Goal: Task Accomplishment & Management: Use online tool/utility

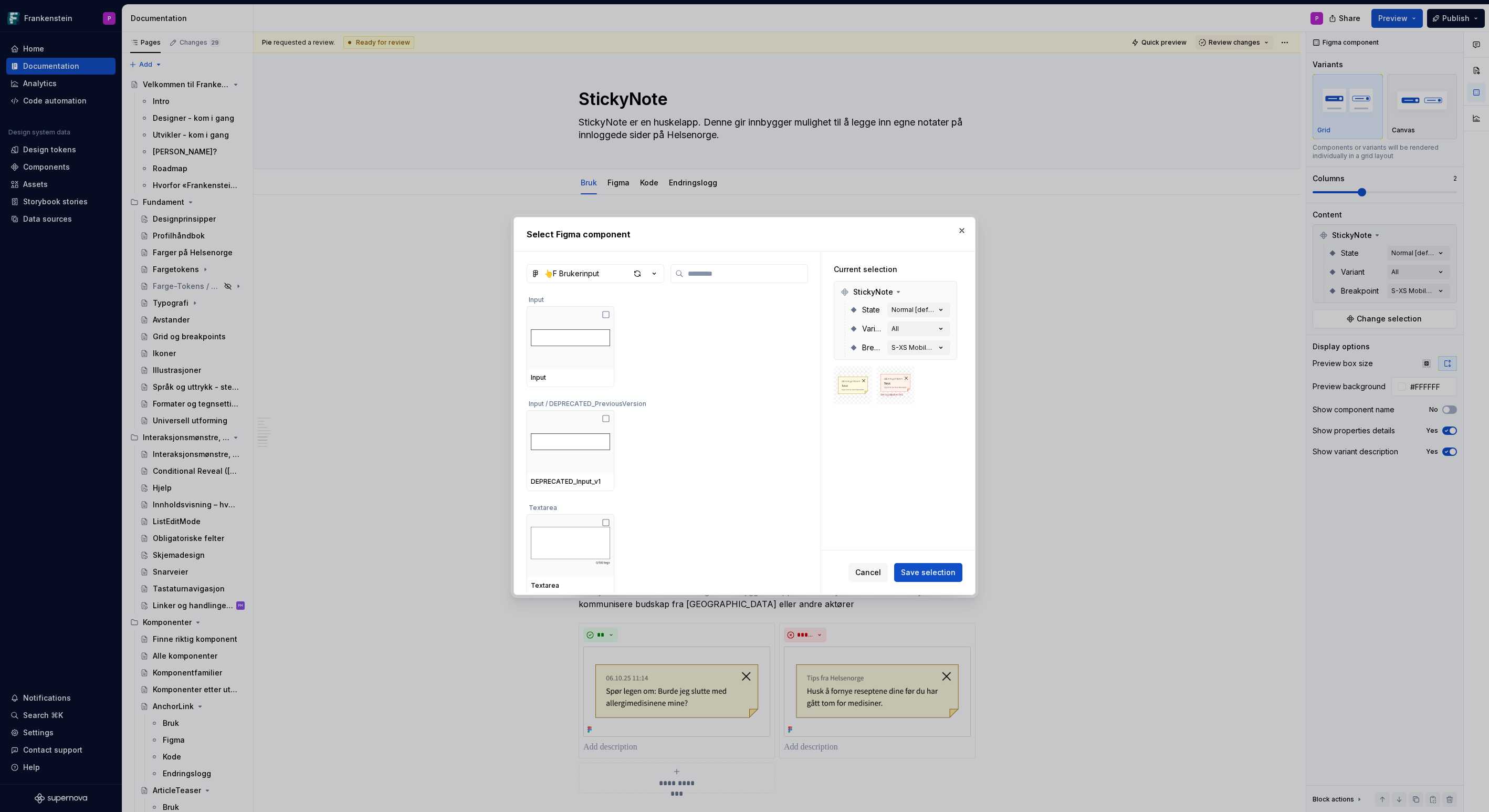
scroll to position [3142, 0]
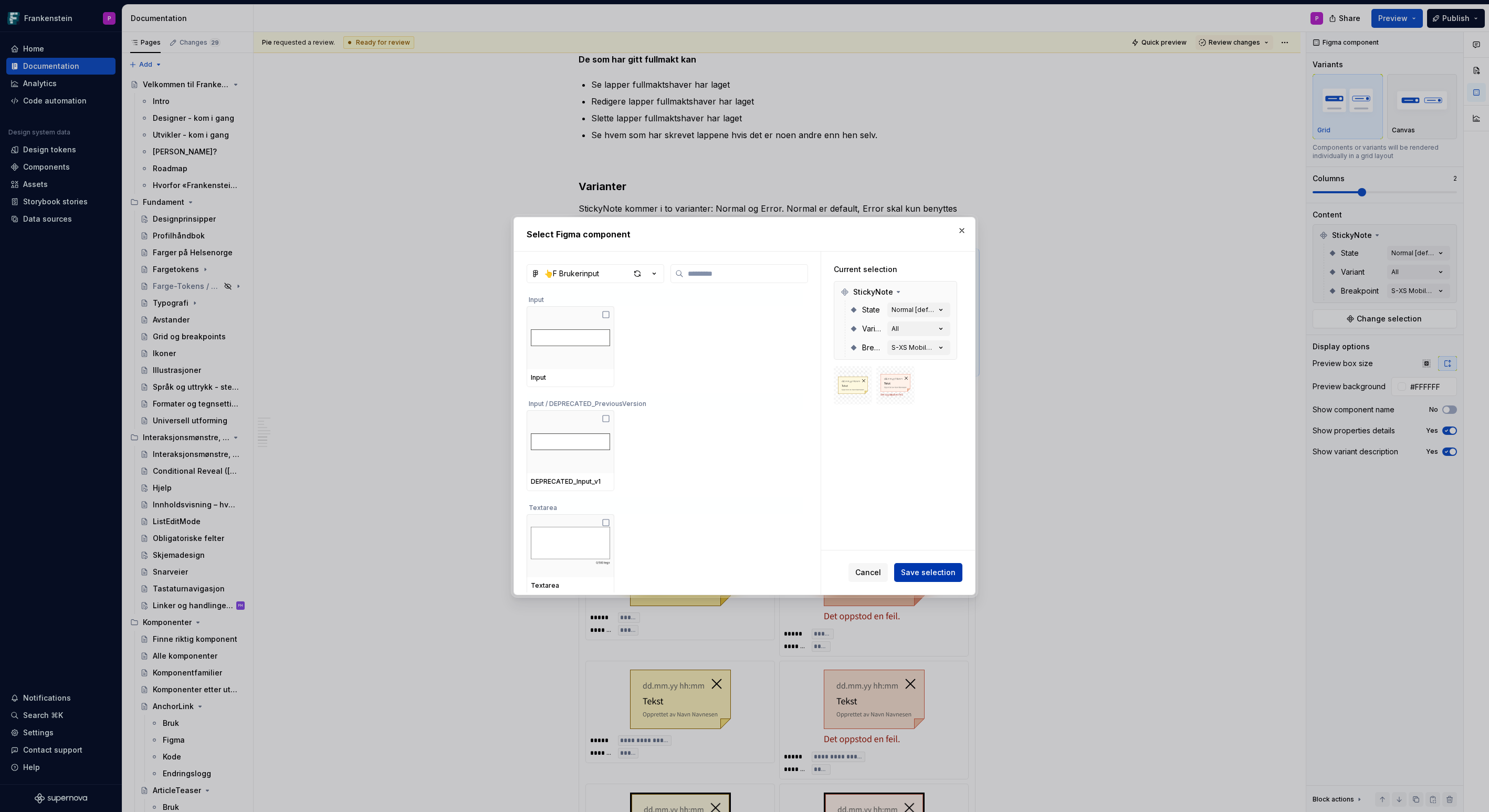
click at [948, 575] on span "Save selection" at bounding box center [928, 573] width 55 height 11
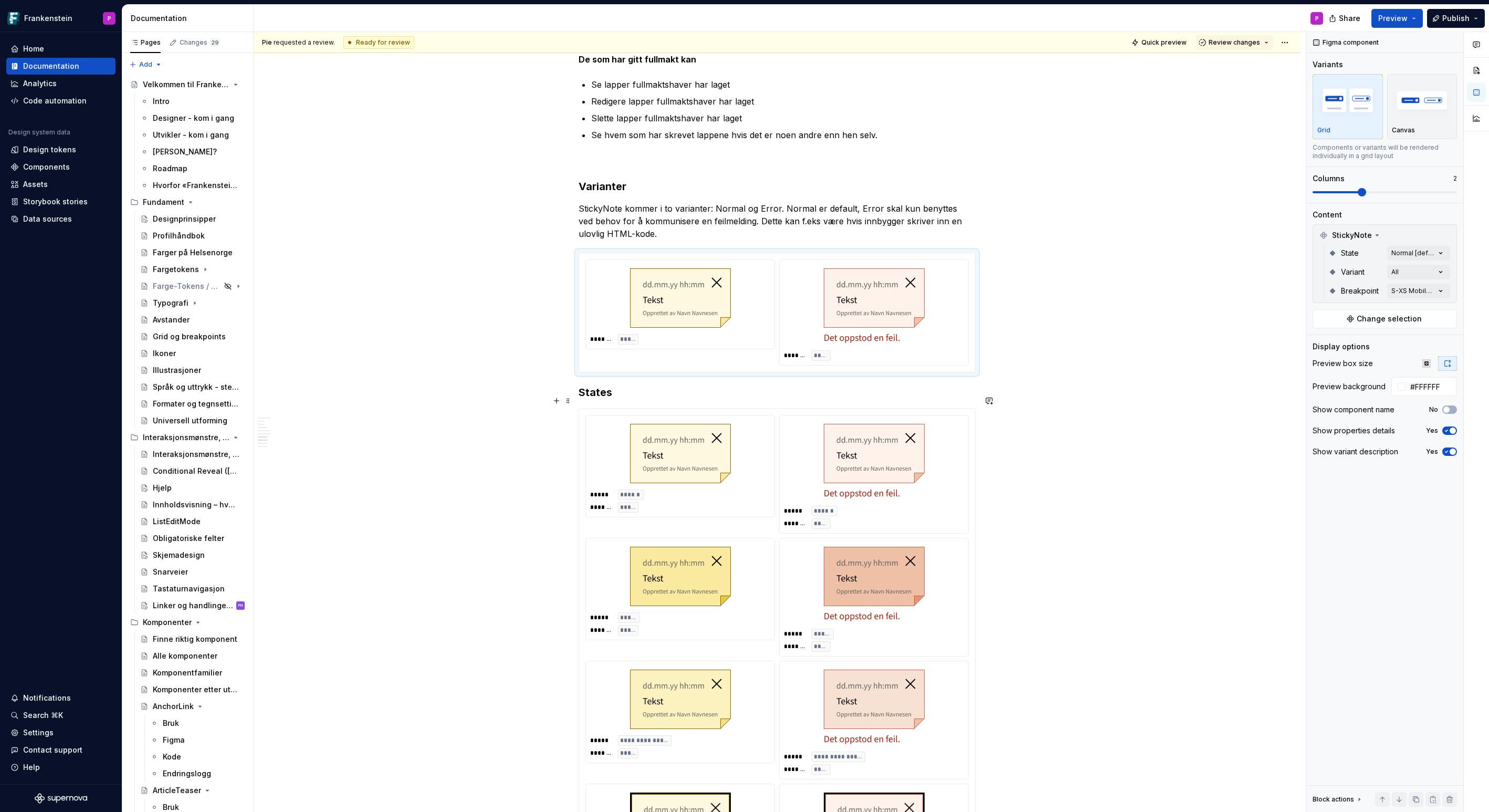
scroll to position [3151, 0]
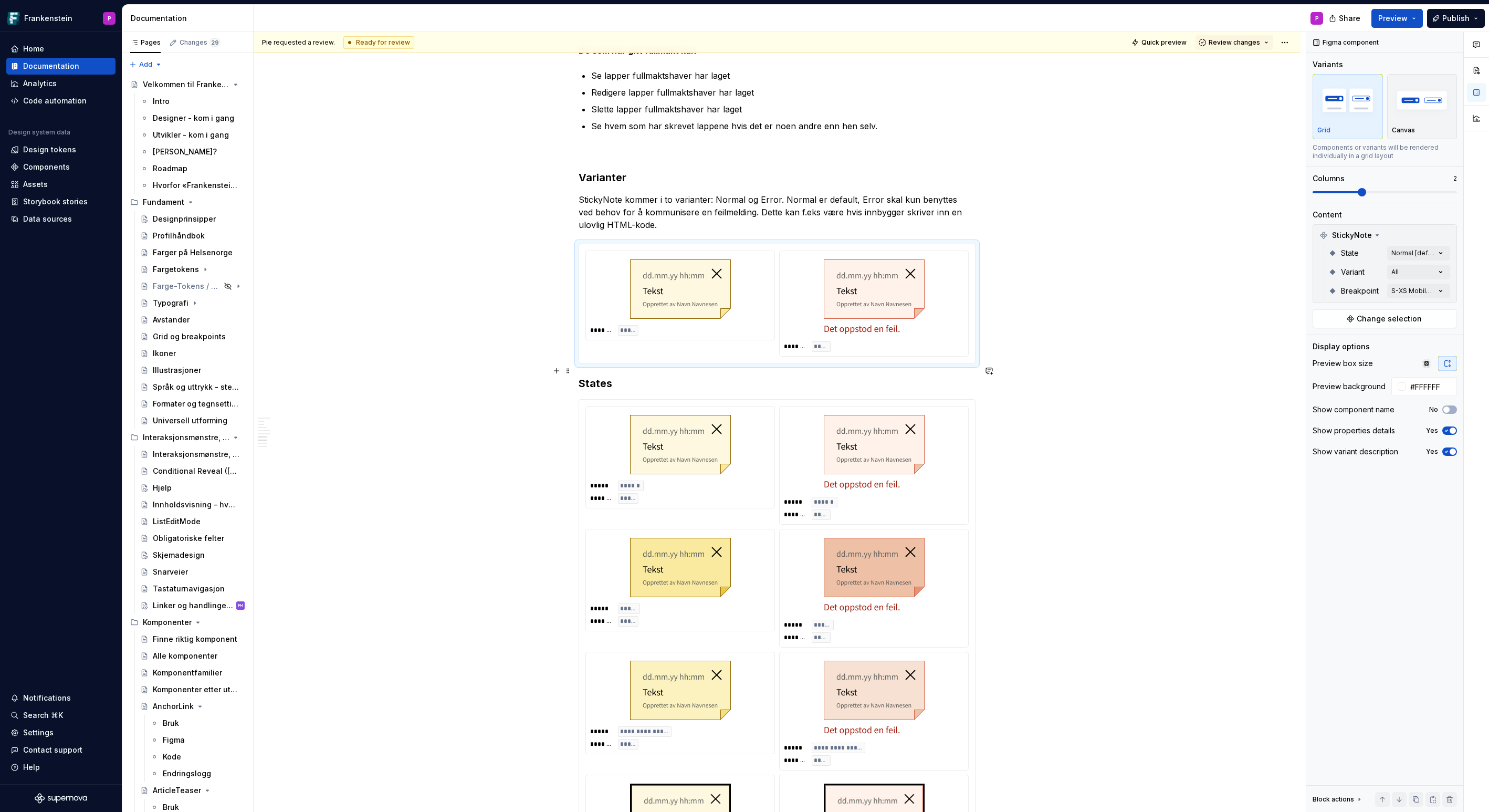
click at [585, 376] on h3 "States" at bounding box center [777, 383] width 397 height 15
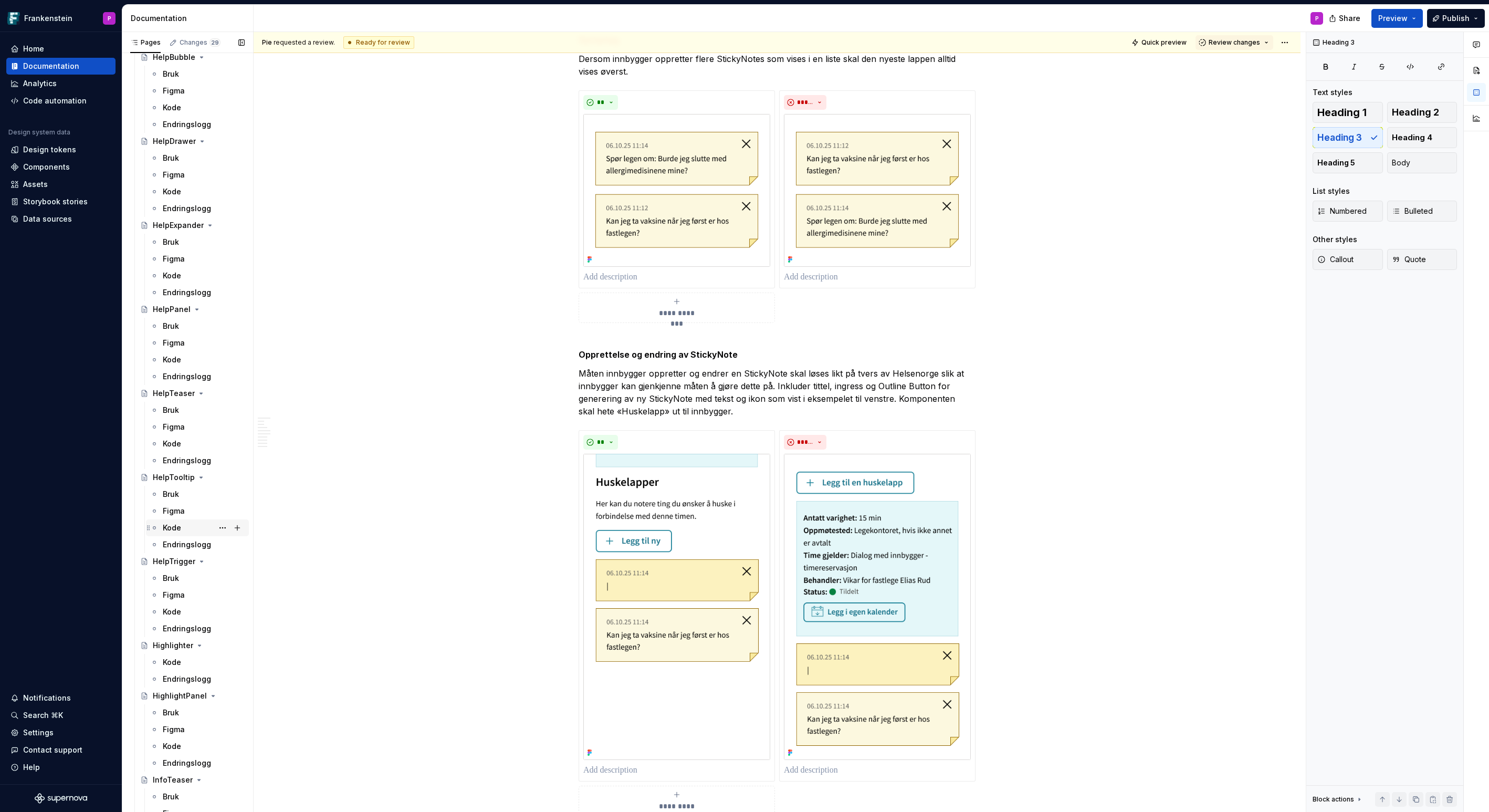
scroll to position [1809, 0]
click at [170, 275] on div "Figma" at bounding box center [173, 276] width 22 height 11
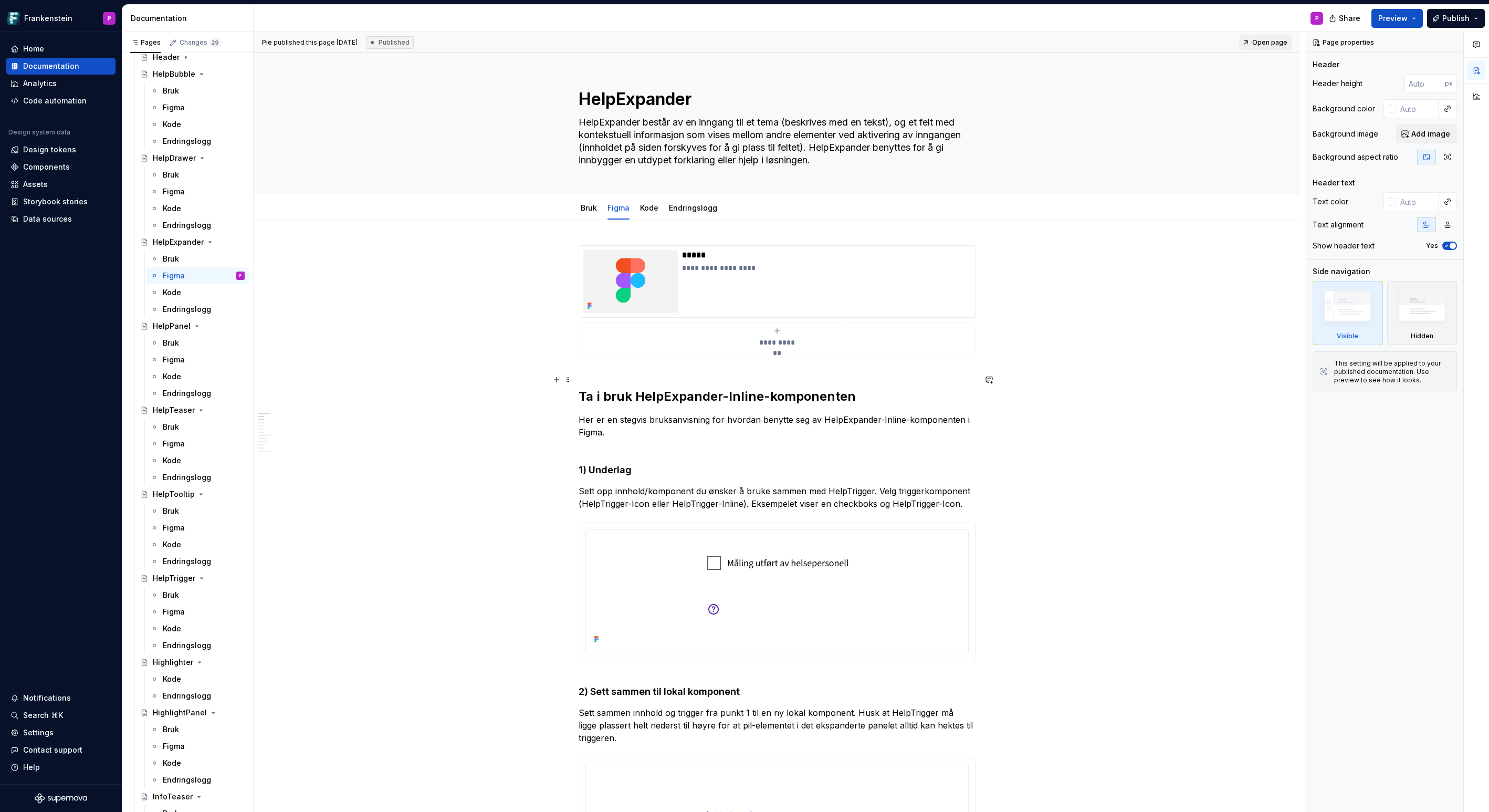
click at [584, 394] on h2 "Ta i bruk HelpExpander-Inline-komponenten" at bounding box center [777, 388] width 397 height 34
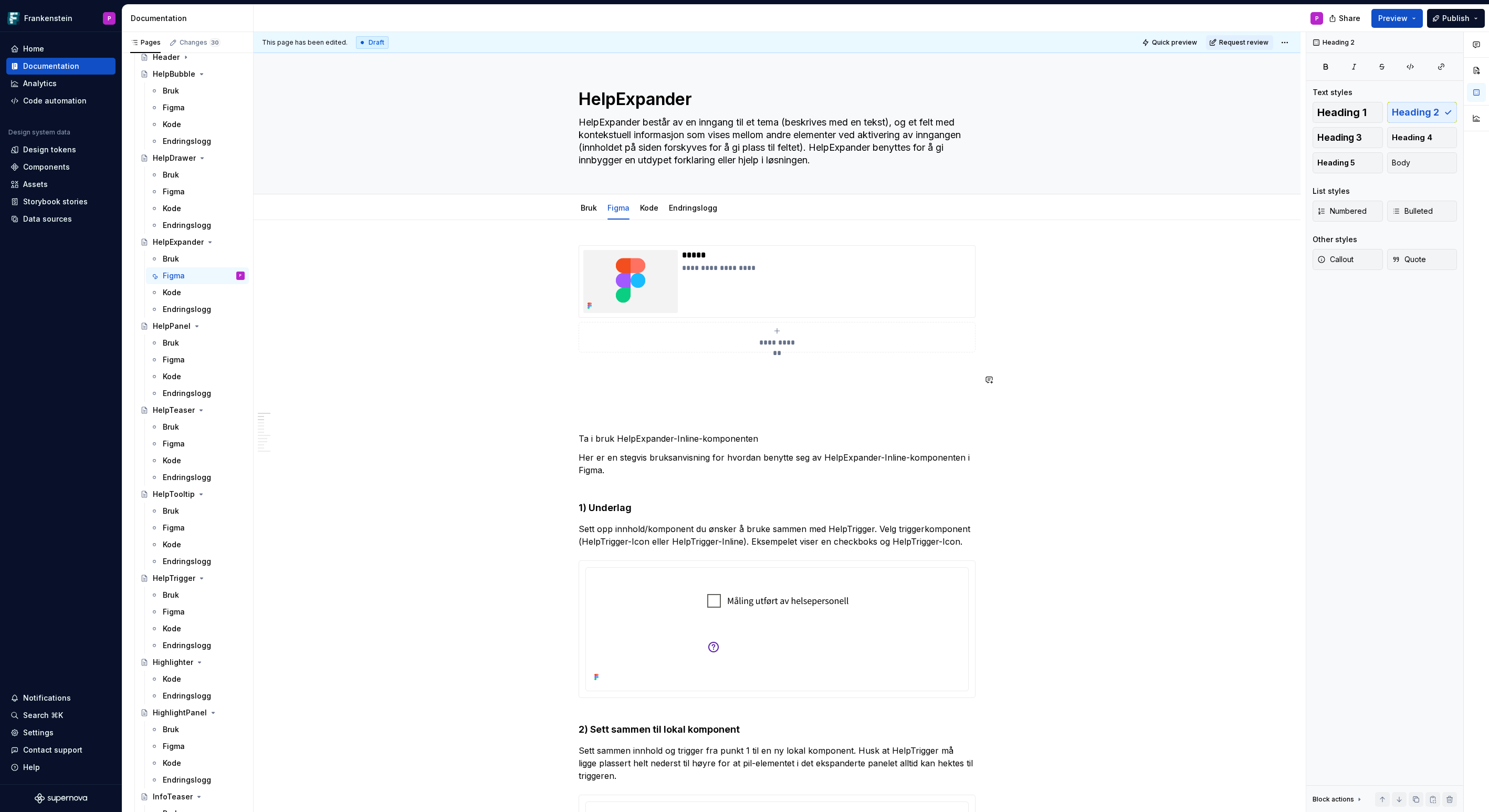
type textarea "*"
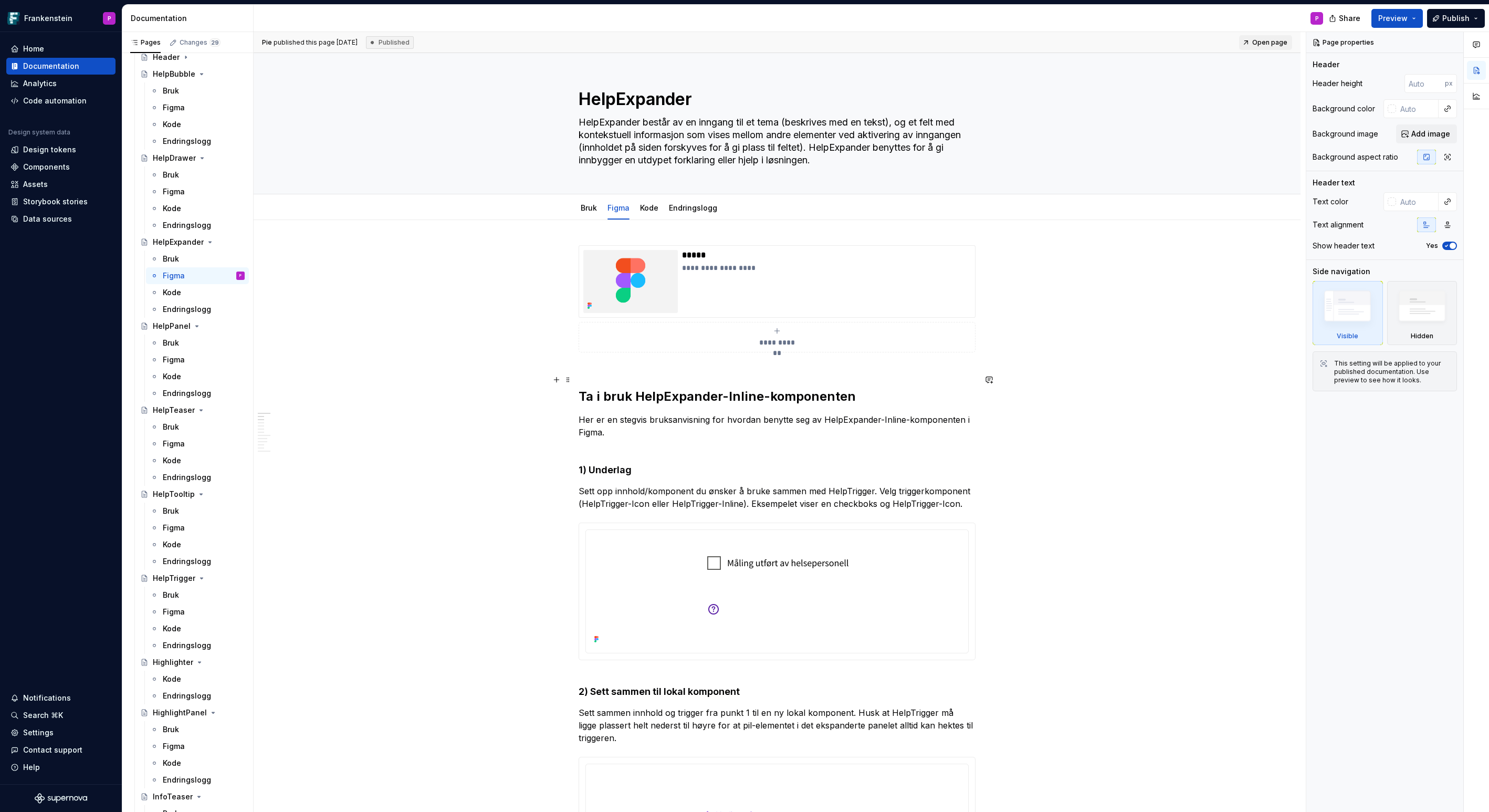
click at [597, 372] on h2 "Ta i bruk HelpExpander-Inline-komponenten" at bounding box center [777, 388] width 397 height 34
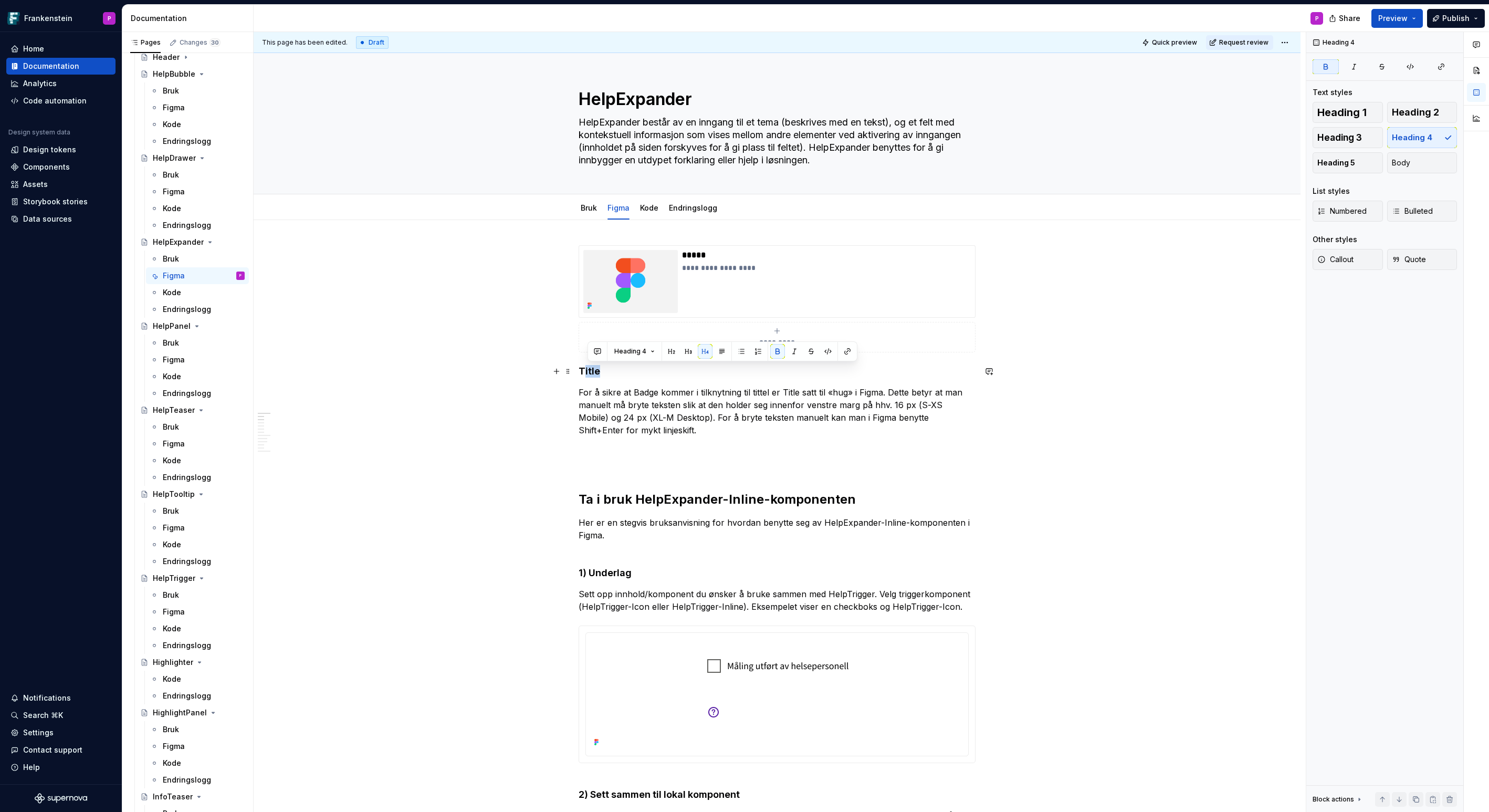
drag, startPoint x: 601, startPoint y: 372, endPoint x: 587, endPoint y: 371, distance: 14.0
click at [587, 372] on h4 "Title" at bounding box center [777, 371] width 397 height 12
click at [607, 499] on h2 "Ta i bruk HelpExpander-Inline-komponenten" at bounding box center [777, 491] width 397 height 34
click at [660, 371] on strong "Ta i bruk HelpExpander-Standalone-komponenten" at bounding box center [694, 371] width 231 height 11
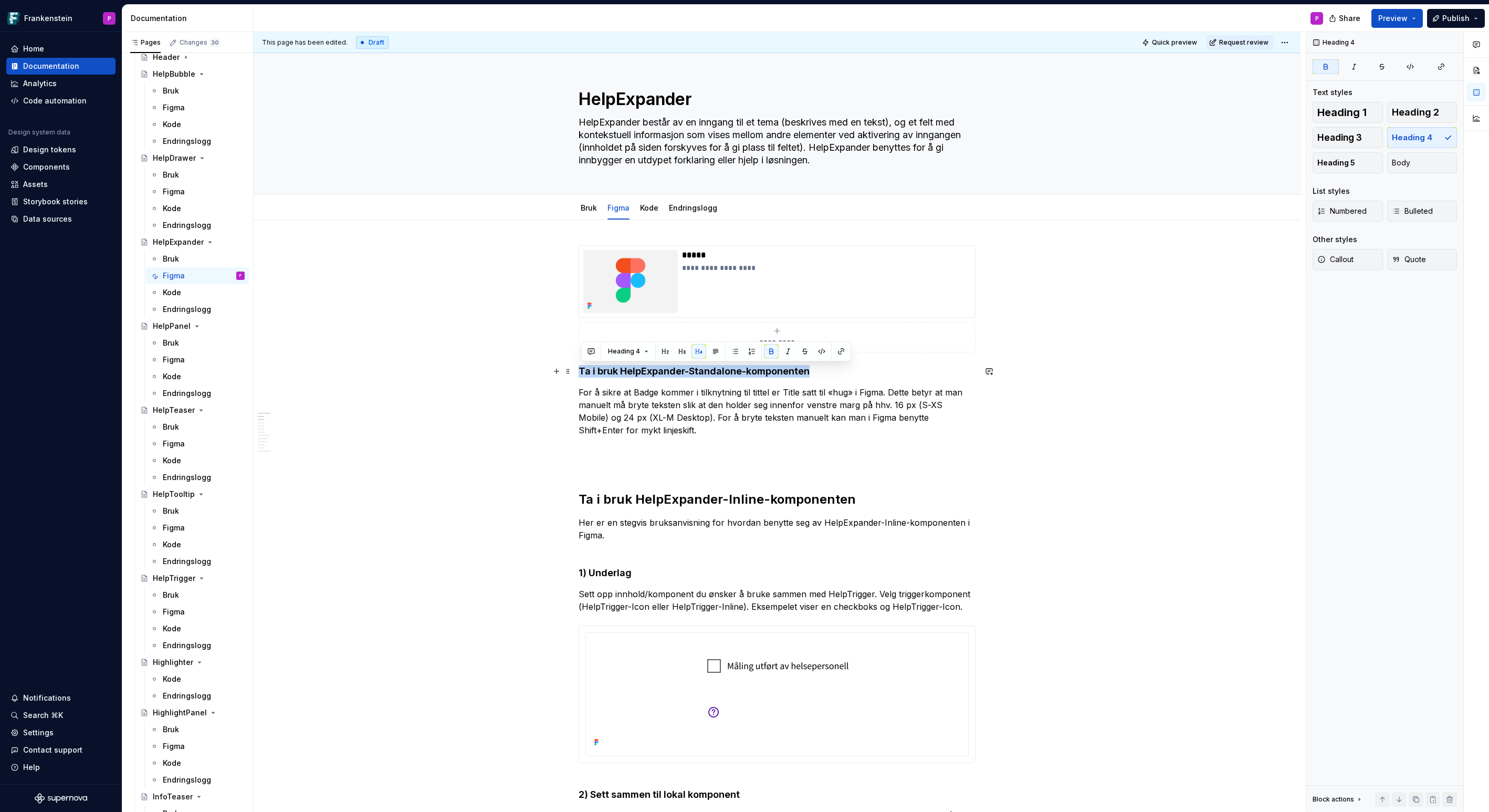
click at [660, 371] on strong "Ta i bruk HelpExpander-Standalone-komponenten" at bounding box center [694, 371] width 231 height 11
click at [1408, 115] on span "Heading 2" at bounding box center [1415, 113] width 47 height 11
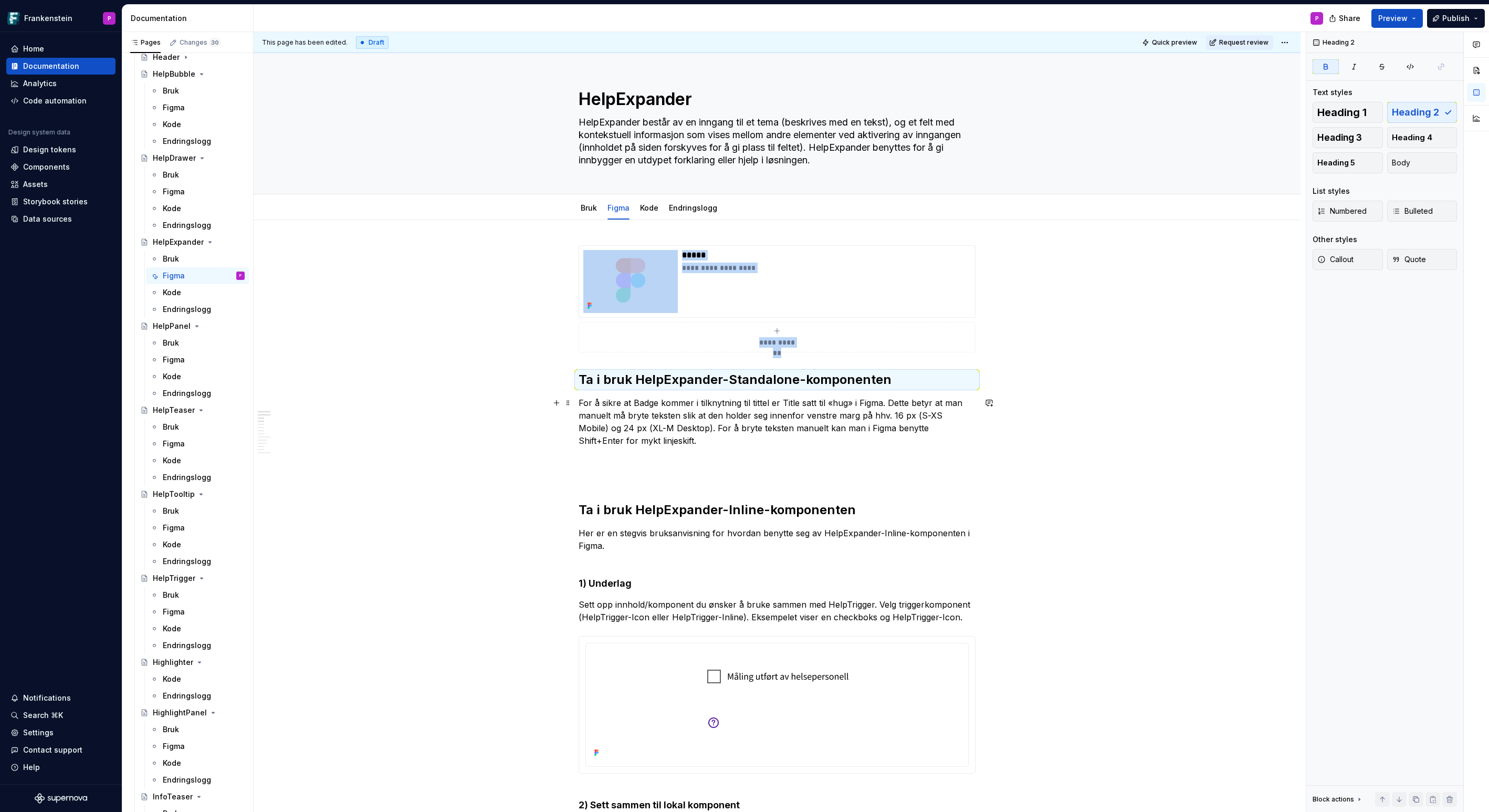
click at [683, 426] on p "For å sikre at Badge kommer i tilknytning til tittel er Title satt til «hug» i …" at bounding box center [777, 421] width 397 height 50
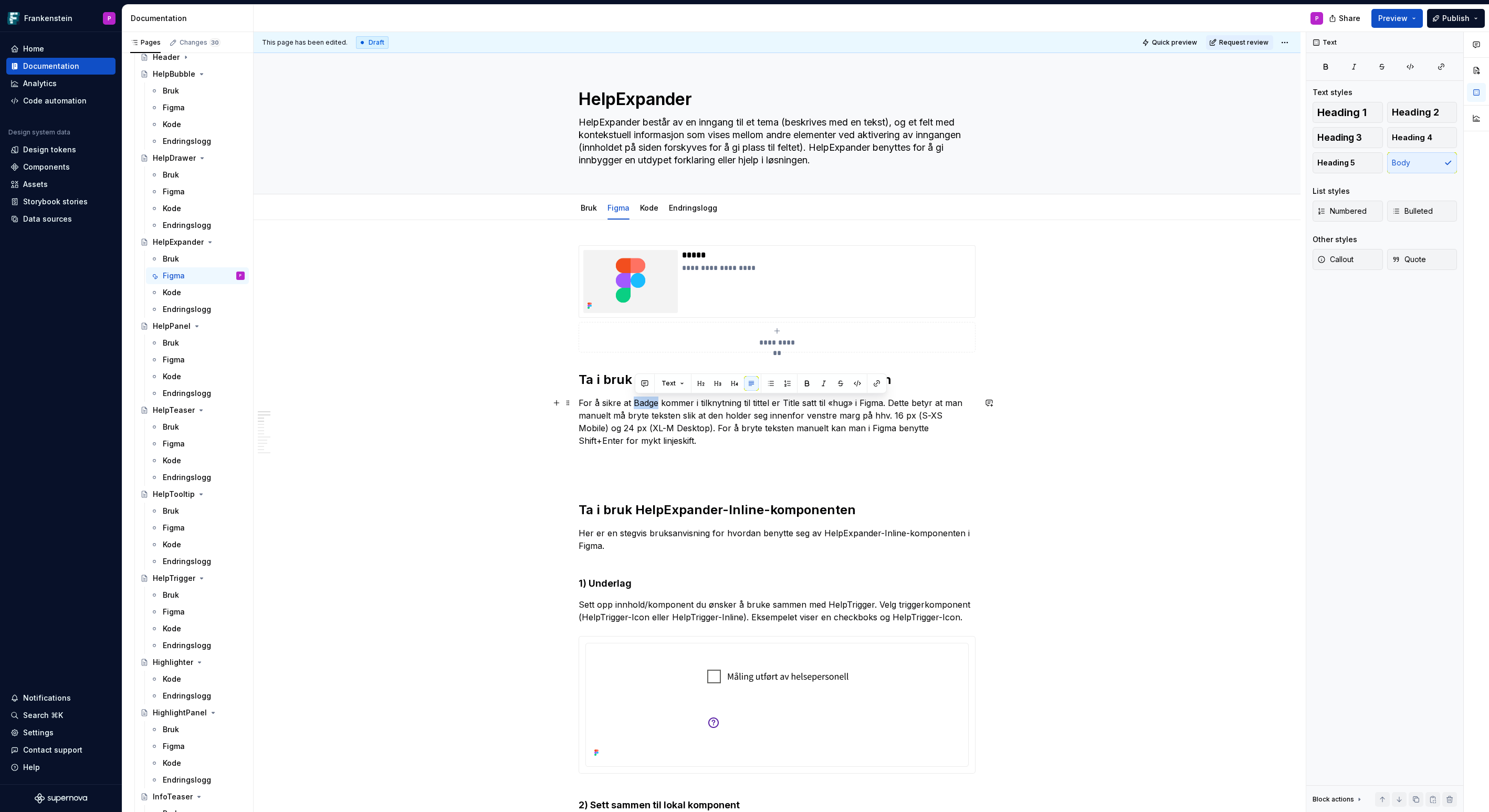
drag, startPoint x: 659, startPoint y: 403, endPoint x: 636, endPoint y: 403, distance: 23.0
click at [636, 403] on p "For å sikre at Badge kommer i tilknytning til tittel er Title satt til «hug» i …" at bounding box center [777, 421] width 397 height 50
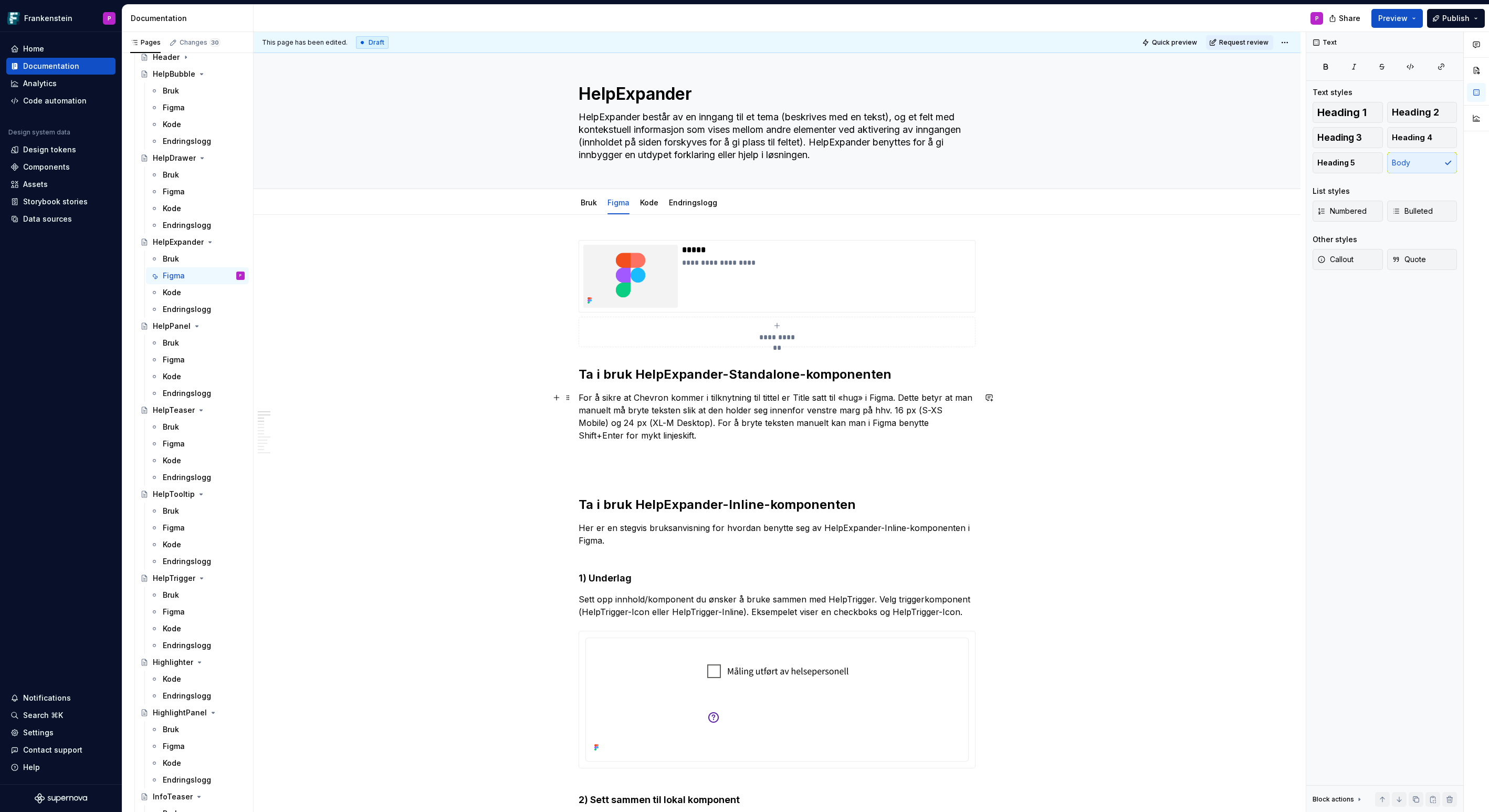
scroll to position [5, 0]
drag, startPoint x: 762, startPoint y: 397, endPoint x: 780, endPoint y: 397, distance: 18.0
click at [780, 397] on p "For å sikre at Chevron kommer i tilknytning til tittel er Title satt til «hug» …" at bounding box center [777, 416] width 397 height 50
drag, startPoint x: 823, startPoint y: 397, endPoint x: 837, endPoint y: 400, distance: 14.3
click at [837, 400] on p "For å sikre at Chevron kommer i tilknytning til triggertekst er Title satt til …" at bounding box center [777, 416] width 397 height 50
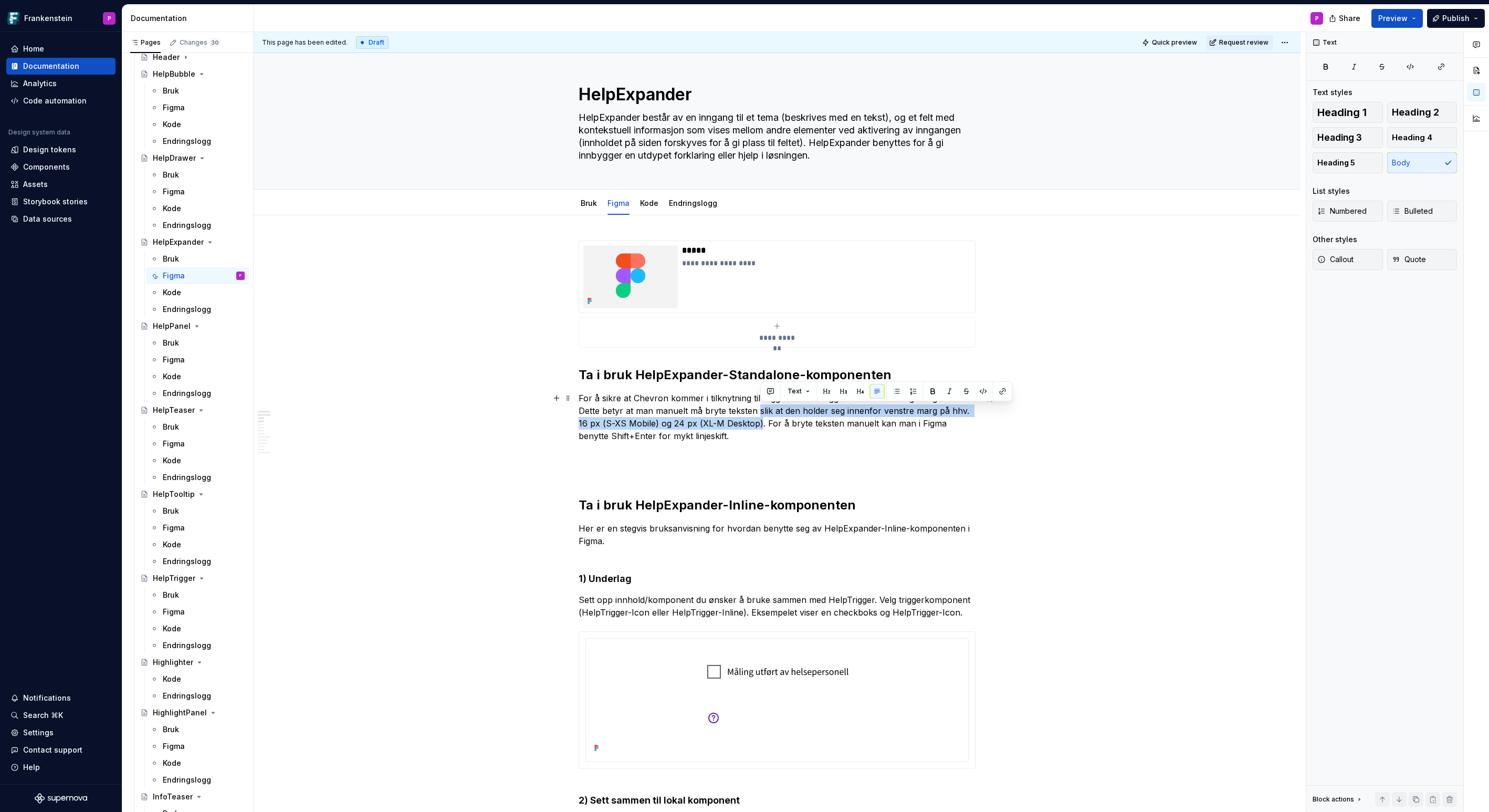
drag, startPoint x: 762, startPoint y: 410, endPoint x: 760, endPoint y: 420, distance: 10.2
click at [760, 420] on p "For å sikre at Chevron kommer i tilknytning til triggertekst er triggertekst sa…" at bounding box center [777, 416] width 397 height 50
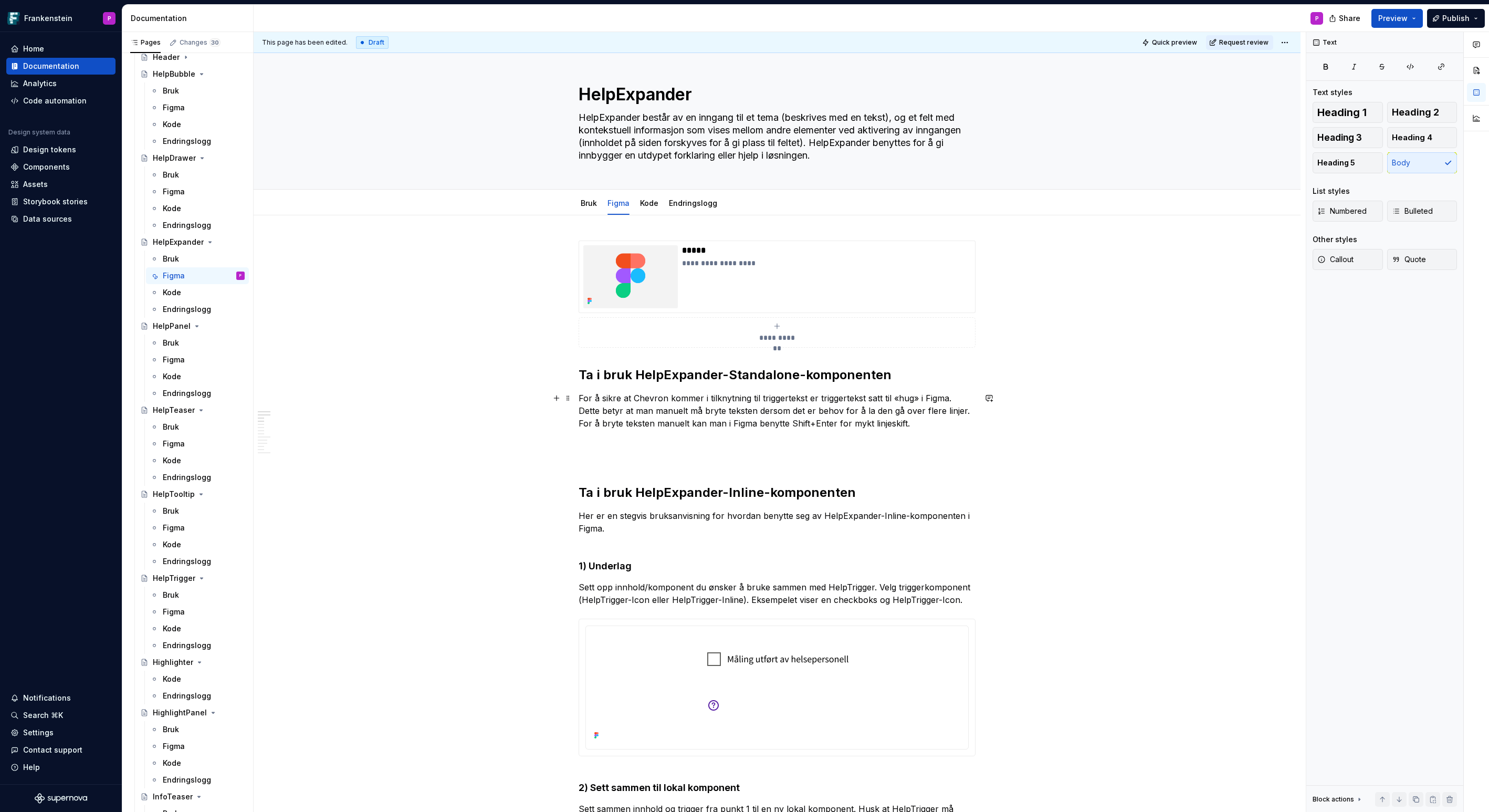
click at [958, 399] on p "For å sikre at Chevron kommer i tilknytning til triggertekst er triggertekst sa…" at bounding box center [777, 410] width 397 height 38
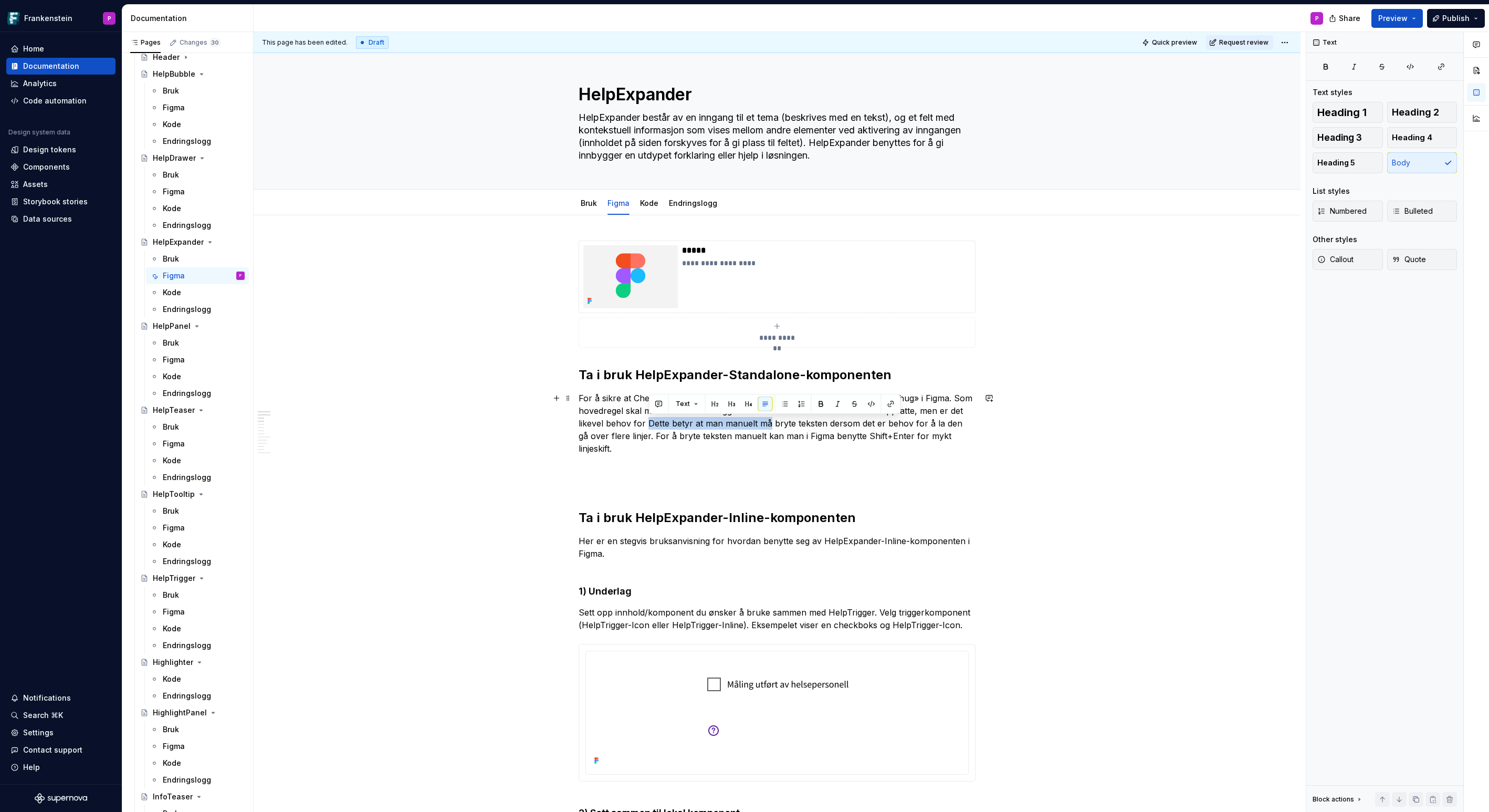
drag, startPoint x: 770, startPoint y: 424, endPoint x: 648, endPoint y: 424, distance: 122.0
click at [648, 424] on p "For å sikre at Chevron kommer i tilknytning til triggertekst er triggertekst sa…" at bounding box center [777, 423] width 397 height 63
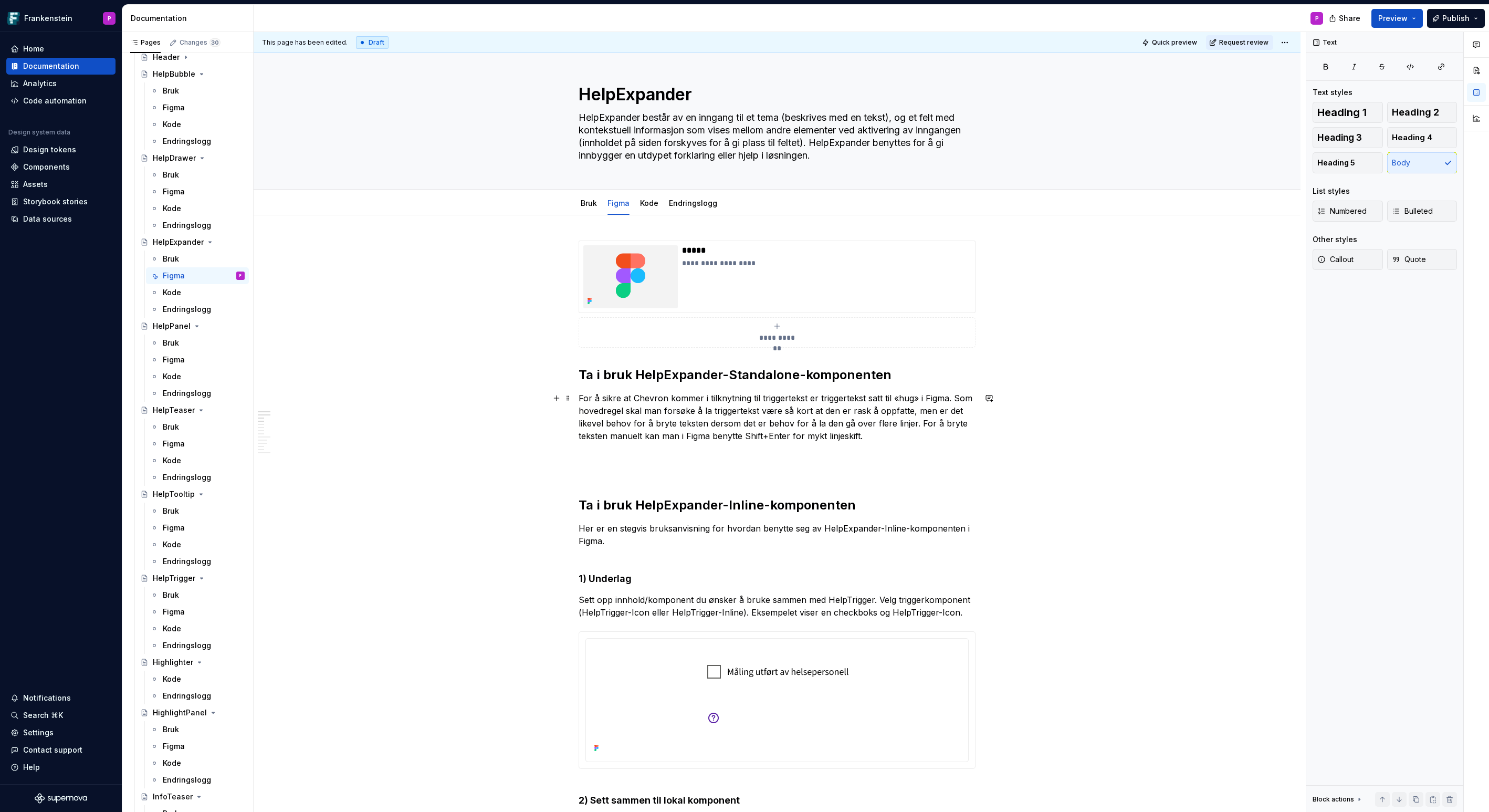
click at [711, 424] on p "For å sikre at Chevron kommer i tilknytning til triggertekst er triggertekst sa…" at bounding box center [777, 416] width 397 height 50
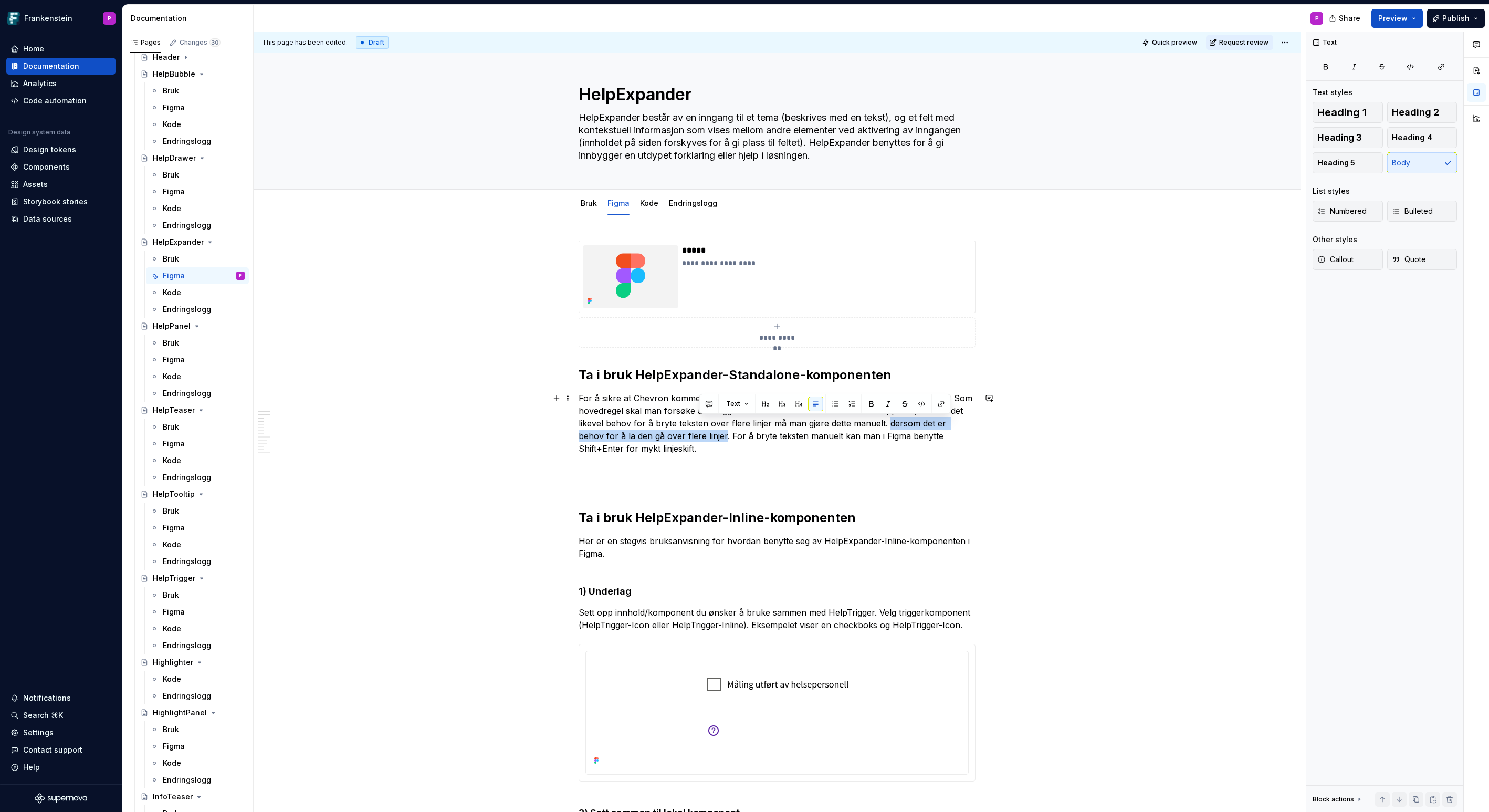
drag, startPoint x: 889, startPoint y: 423, endPoint x: 699, endPoint y: 433, distance: 190.3
click at [699, 433] on p "For å sikre at Chevron kommer i tilknytning til triggertekst er triggertekst sa…" at bounding box center [777, 423] width 397 height 63
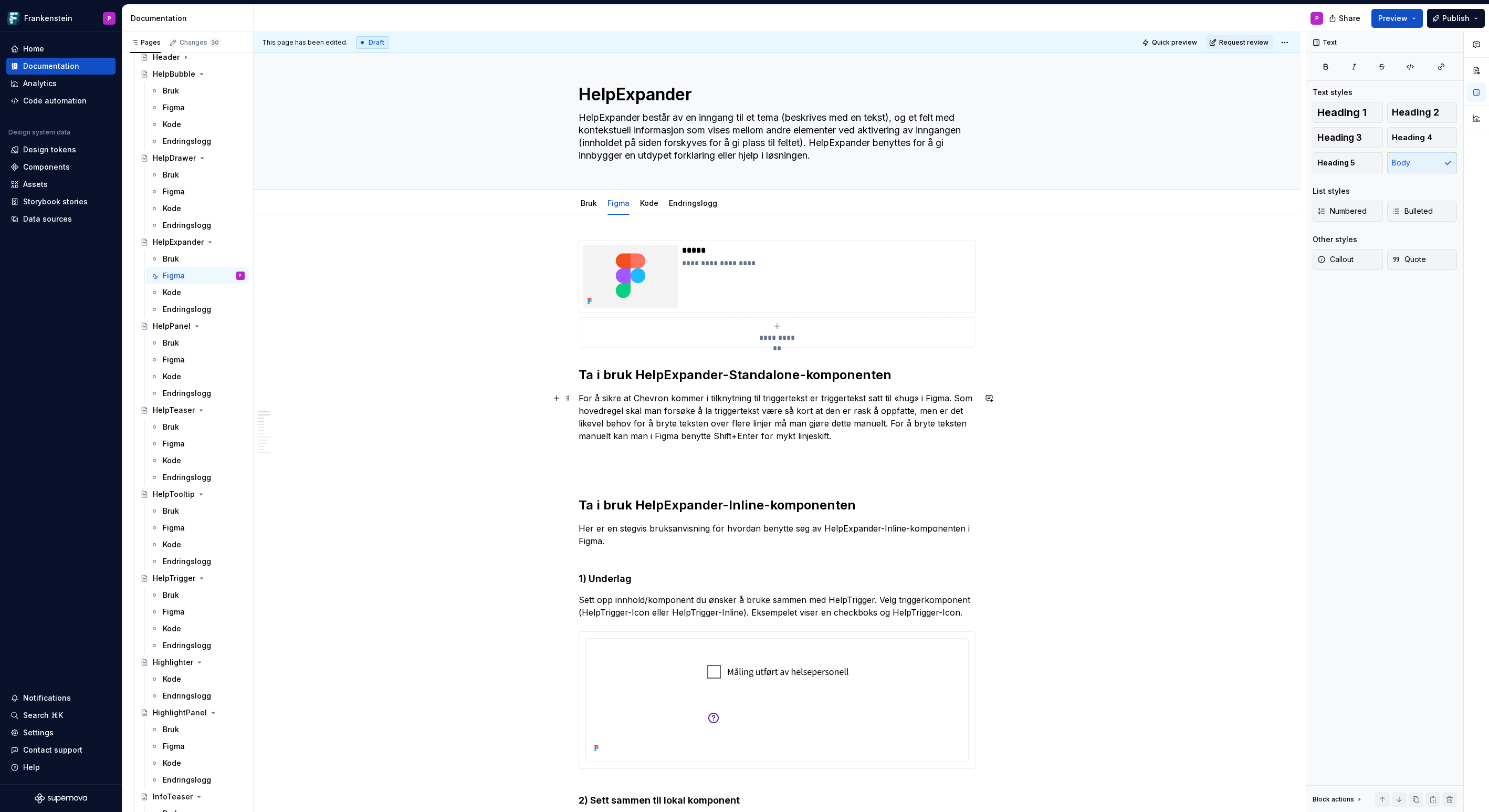
click at [843, 410] on p "For å sikre at Chevron kommer i tilknytning til triggertekst er triggertekst sa…" at bounding box center [777, 416] width 397 height 50
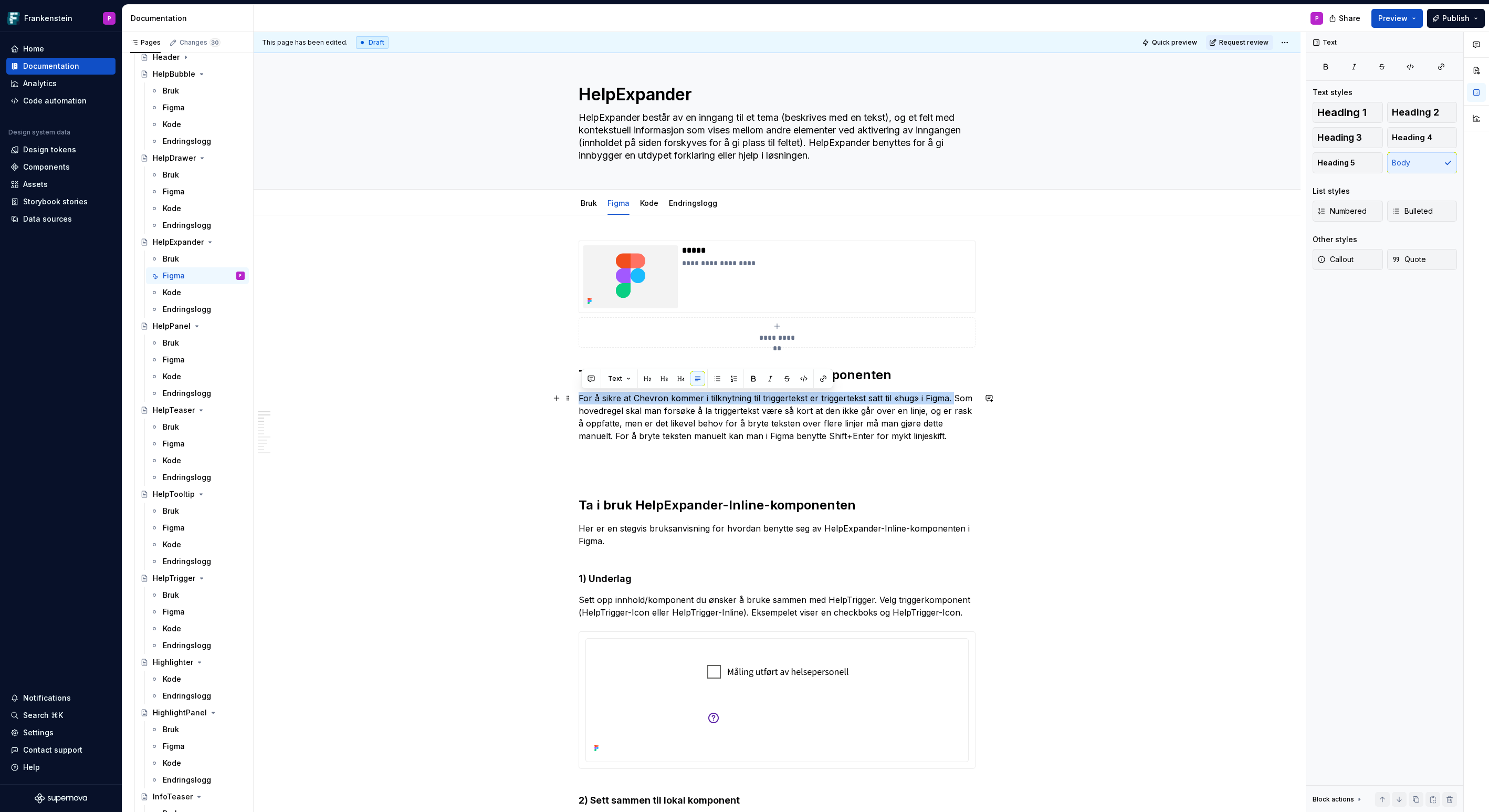
drag, startPoint x: 958, startPoint y: 399, endPoint x: 582, endPoint y: 397, distance: 376.0
click at [582, 397] on p "For å sikre at Chevron kommer i tilknytning til triggertekst er triggertekst sa…" at bounding box center [777, 416] width 397 height 50
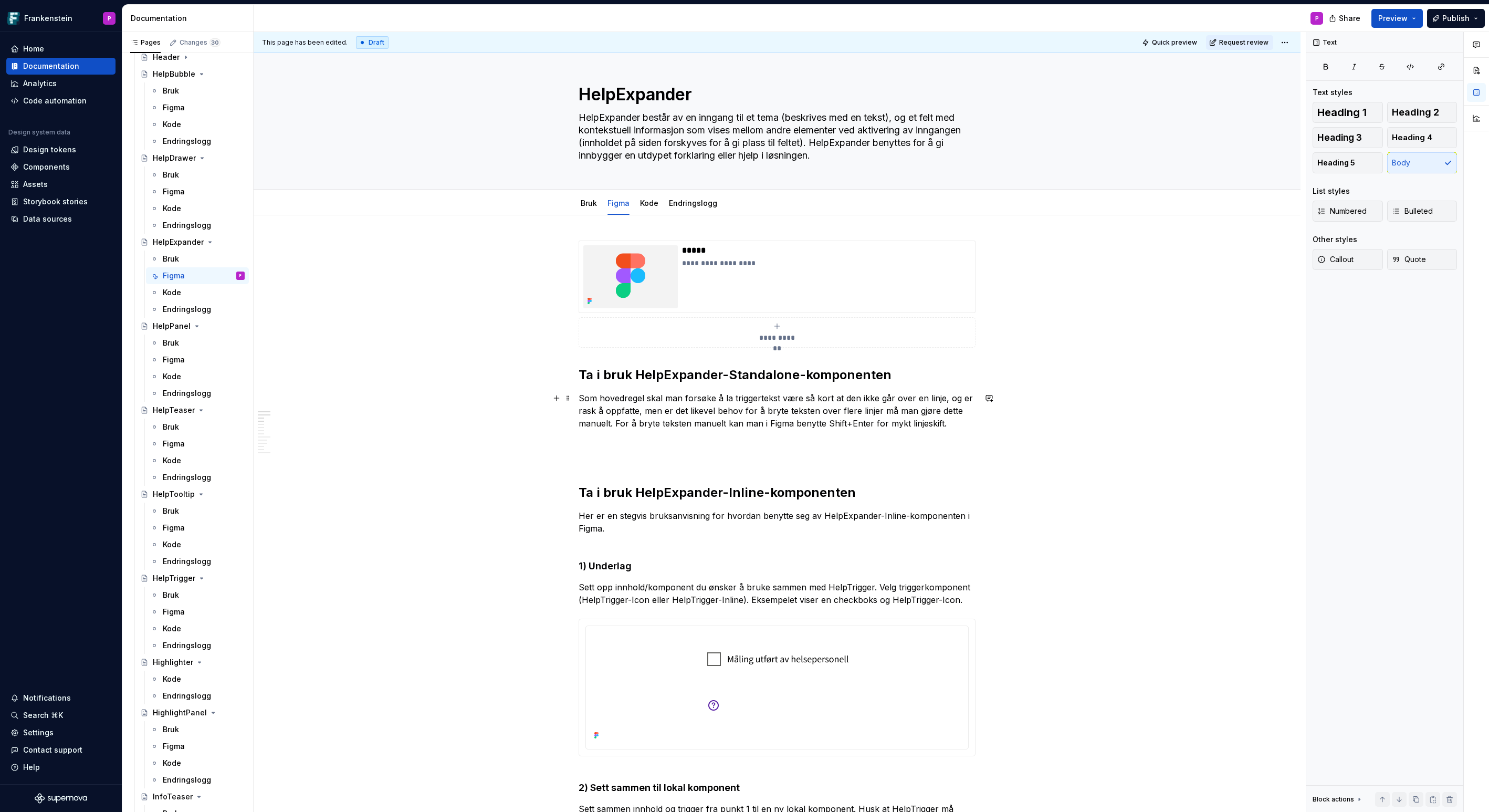
click at [780, 399] on p "Som hovedregel skal man forsøke å la triggertekst være så kort at den ikke går …" at bounding box center [777, 410] width 397 height 38
click at [654, 410] on p "Som hovedregel skal man forsøke å la triggerteksten være så kort at den ikke gå…" at bounding box center [777, 410] width 397 height 38
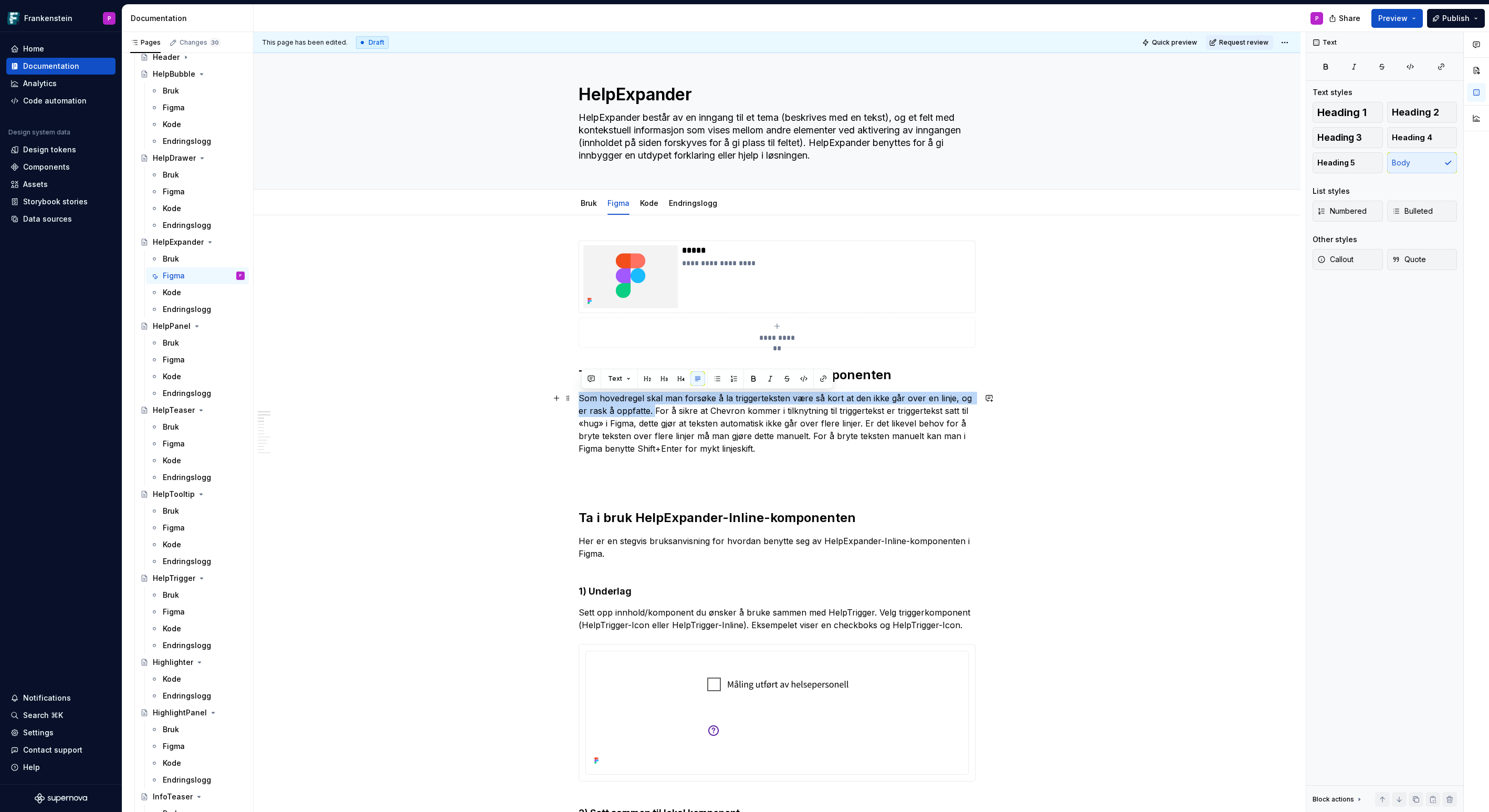
drag, startPoint x: 583, startPoint y: 398, endPoint x: 657, endPoint y: 409, distance: 74.8
click at [657, 409] on p "Som hovedregel skal man forsøke å la triggerteksten være så kort at den ikke gå…" at bounding box center [777, 423] width 397 height 63
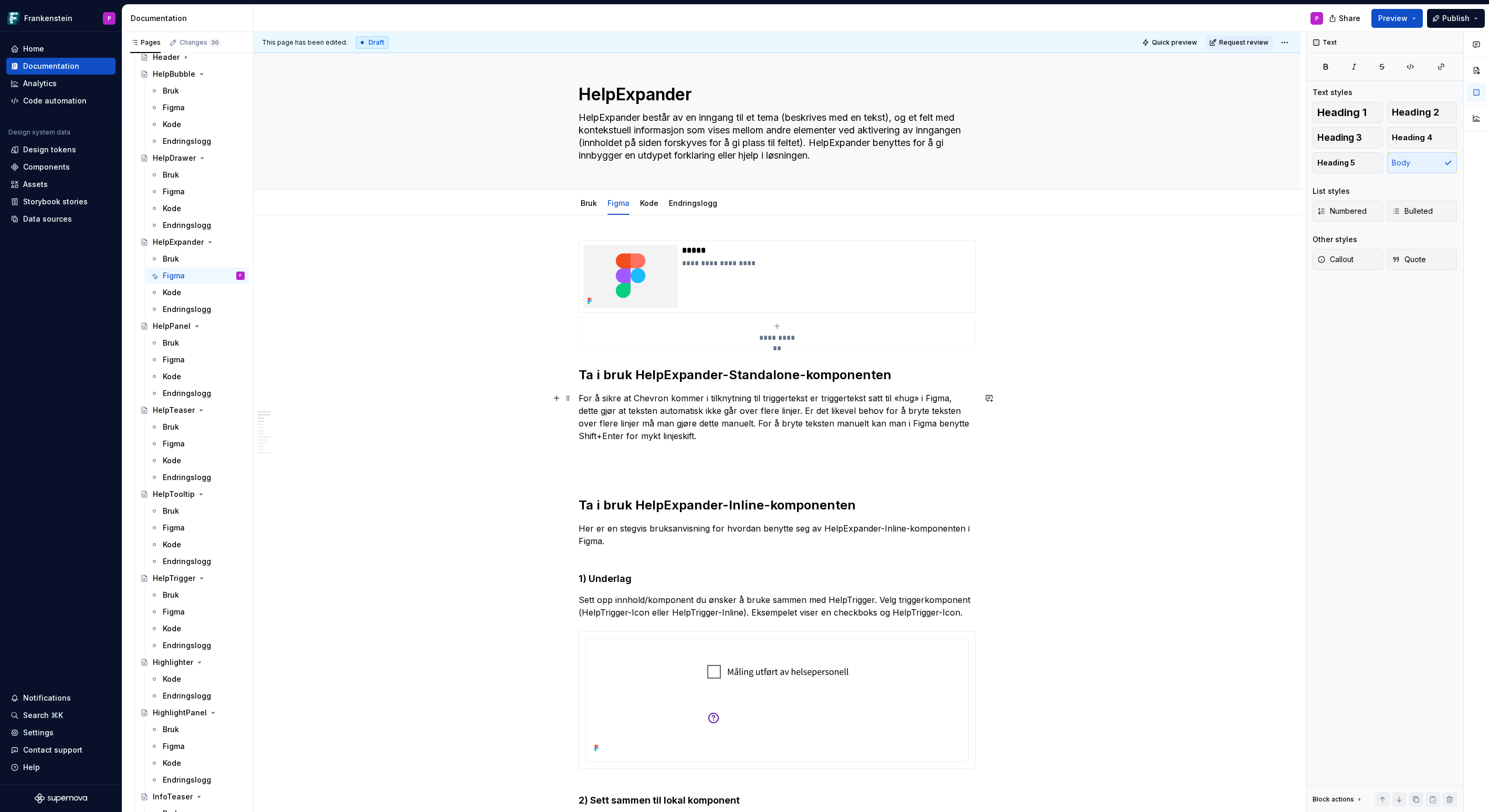
click at [808, 410] on p "For å sikre at Chevron kommer i tilknytning til triggertekst er triggertekst sa…" at bounding box center [777, 416] width 397 height 50
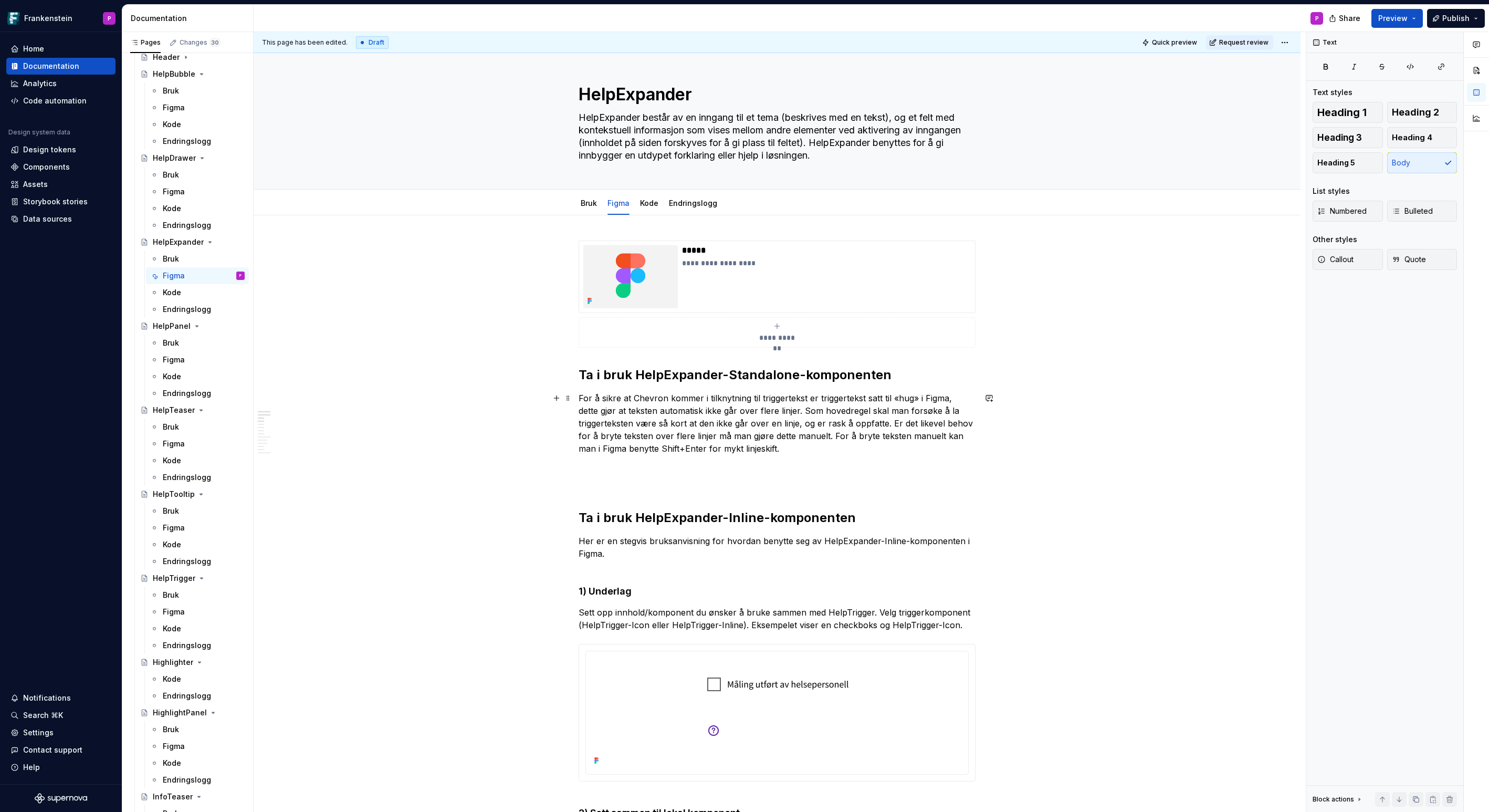
click at [955, 396] on p "For å sikre at Chevron kommer i tilknytning til triggertekst er triggertekst sa…" at bounding box center [777, 423] width 397 height 63
drag, startPoint x: 708, startPoint y: 410, endPoint x: 688, endPoint y: 410, distance: 20.0
click at [689, 410] on p "For å sikre at Chevron kommer i tilknytning til triggertekst er triggertekst sa…" at bounding box center [777, 423] width 397 height 63
drag, startPoint x: 738, startPoint y: 423, endPoint x: 771, endPoint y: 423, distance: 33.0
click at [771, 423] on p "For å sikre at Chevron kommer i tilknytning til triggertekst er triggertekst sa…" at bounding box center [777, 423] width 397 height 63
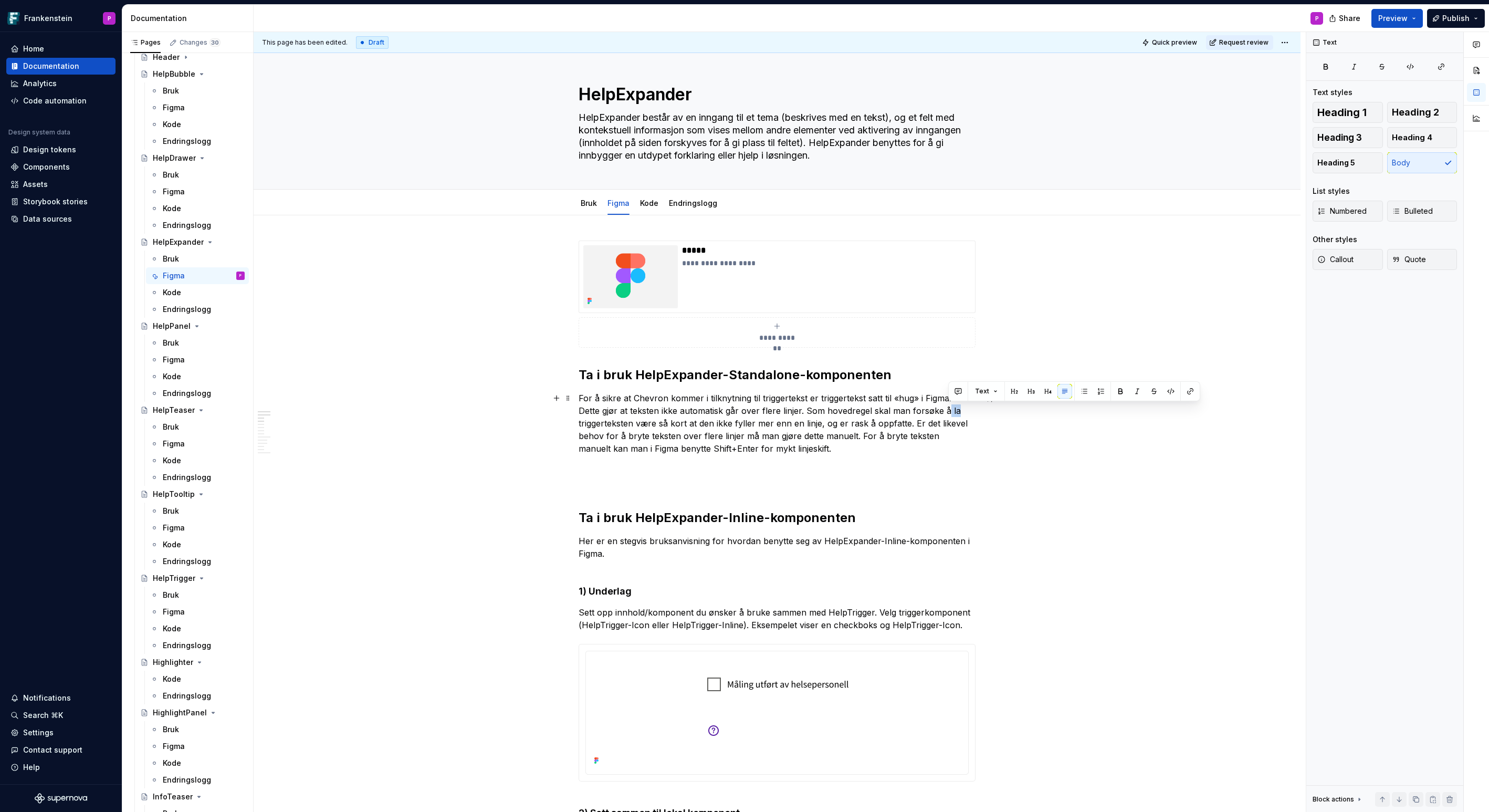
drag, startPoint x: 957, startPoint y: 410, endPoint x: 949, endPoint y: 410, distance: 8.0
click at [949, 410] on p "For å sikre at Chevron kommer i tilknytning til triggertekst er triggertekst sa…" at bounding box center [777, 423] width 397 height 63
click at [681, 421] on p "For å sikre at Chevron kommer i tilknytning til triggertekst er triggertekst sa…" at bounding box center [777, 423] width 397 height 63
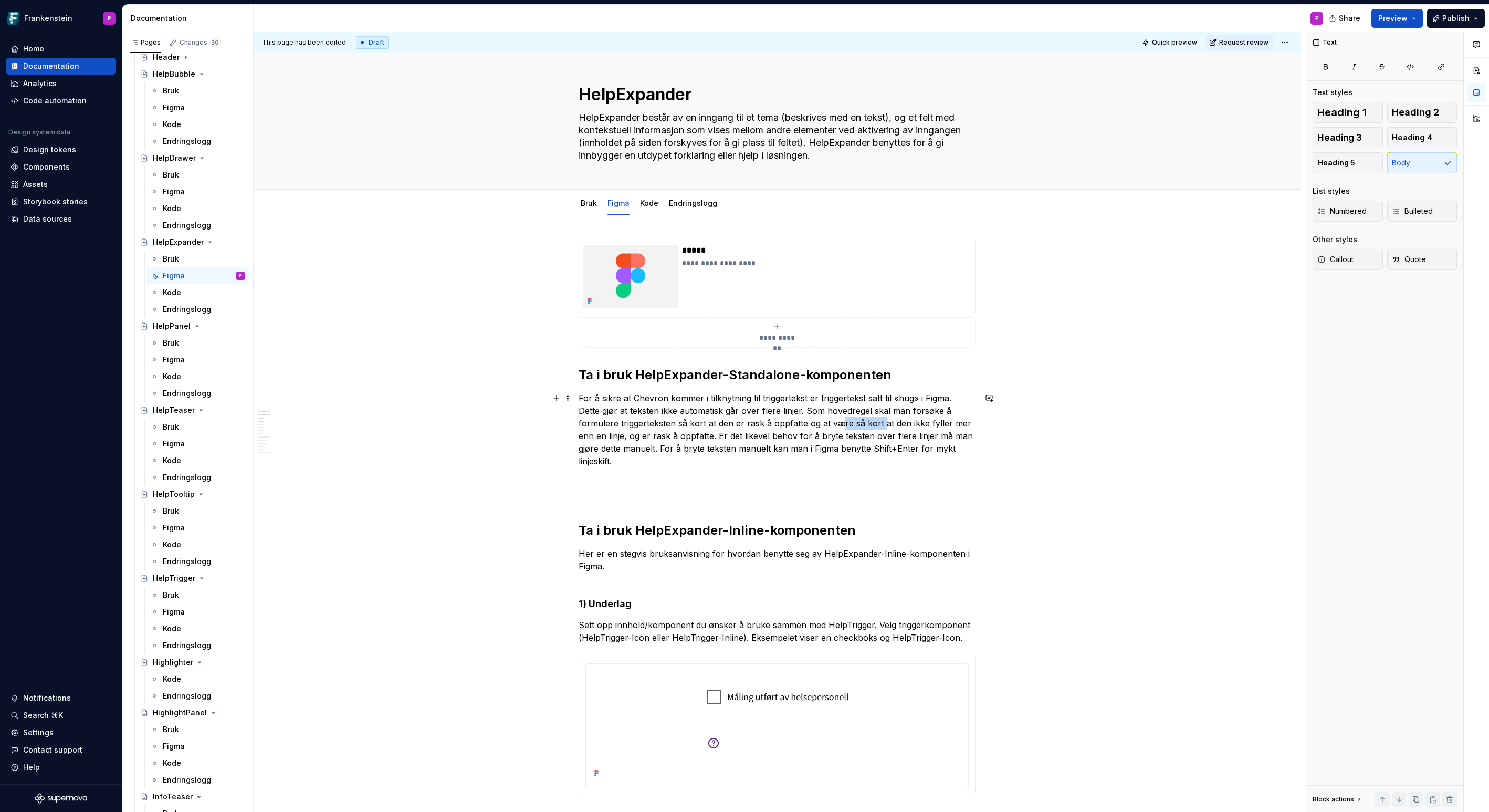
drag, startPoint x: 885, startPoint y: 423, endPoint x: 840, endPoint y: 423, distance: 45.0
click at [841, 423] on p "For å sikre at Chevron kommer i tilknytning til triggertekst er triggertekst sa…" at bounding box center [777, 429] width 397 height 75
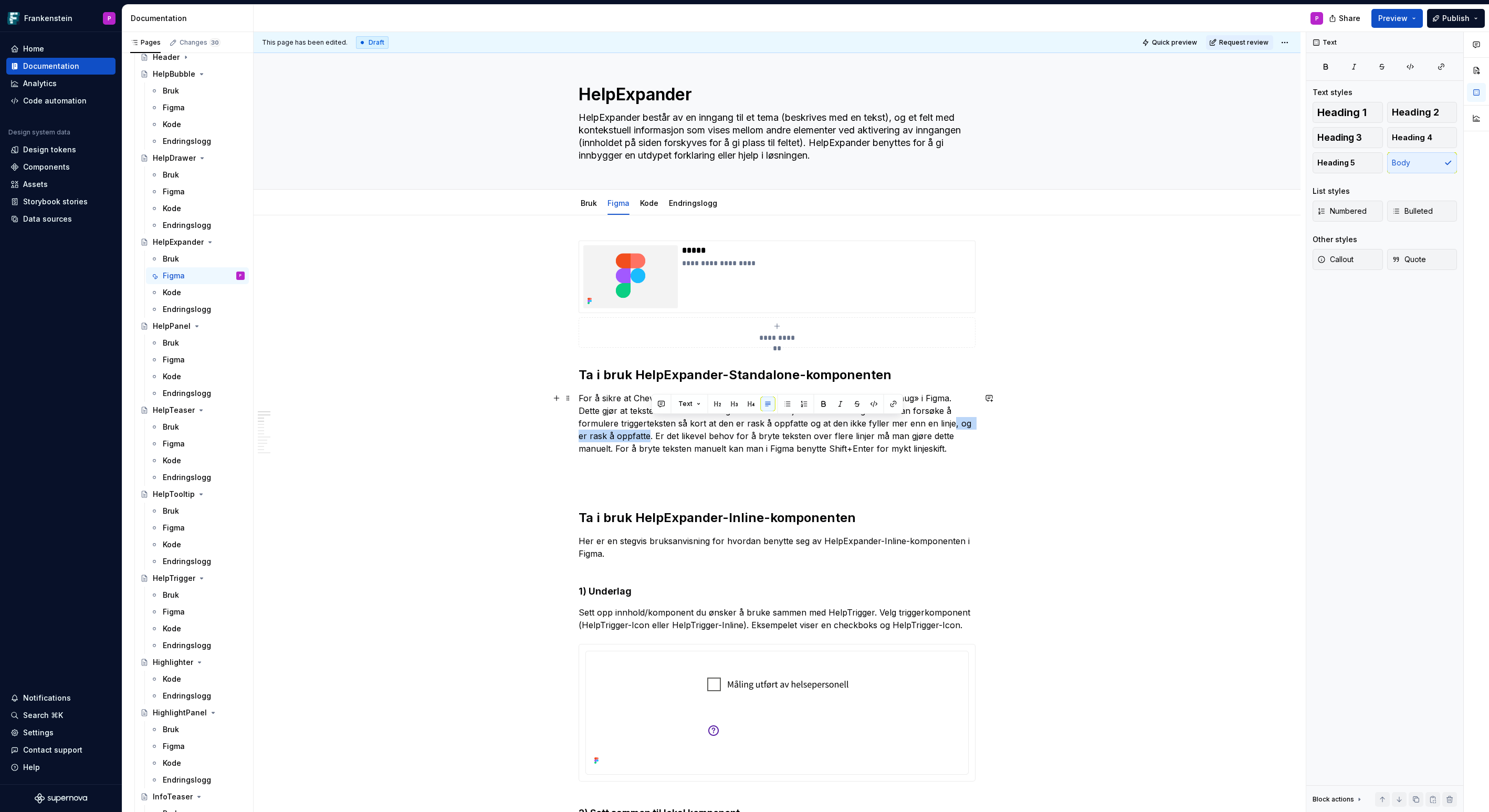
drag, startPoint x: 952, startPoint y: 424, endPoint x: 649, endPoint y: 434, distance: 303.2
click at [649, 434] on p "For å sikre at Chevron kommer i tilknytning til triggertekst er triggertekst sa…" at bounding box center [777, 423] width 397 height 63
click at [655, 473] on p at bounding box center [777, 467] width 397 height 12
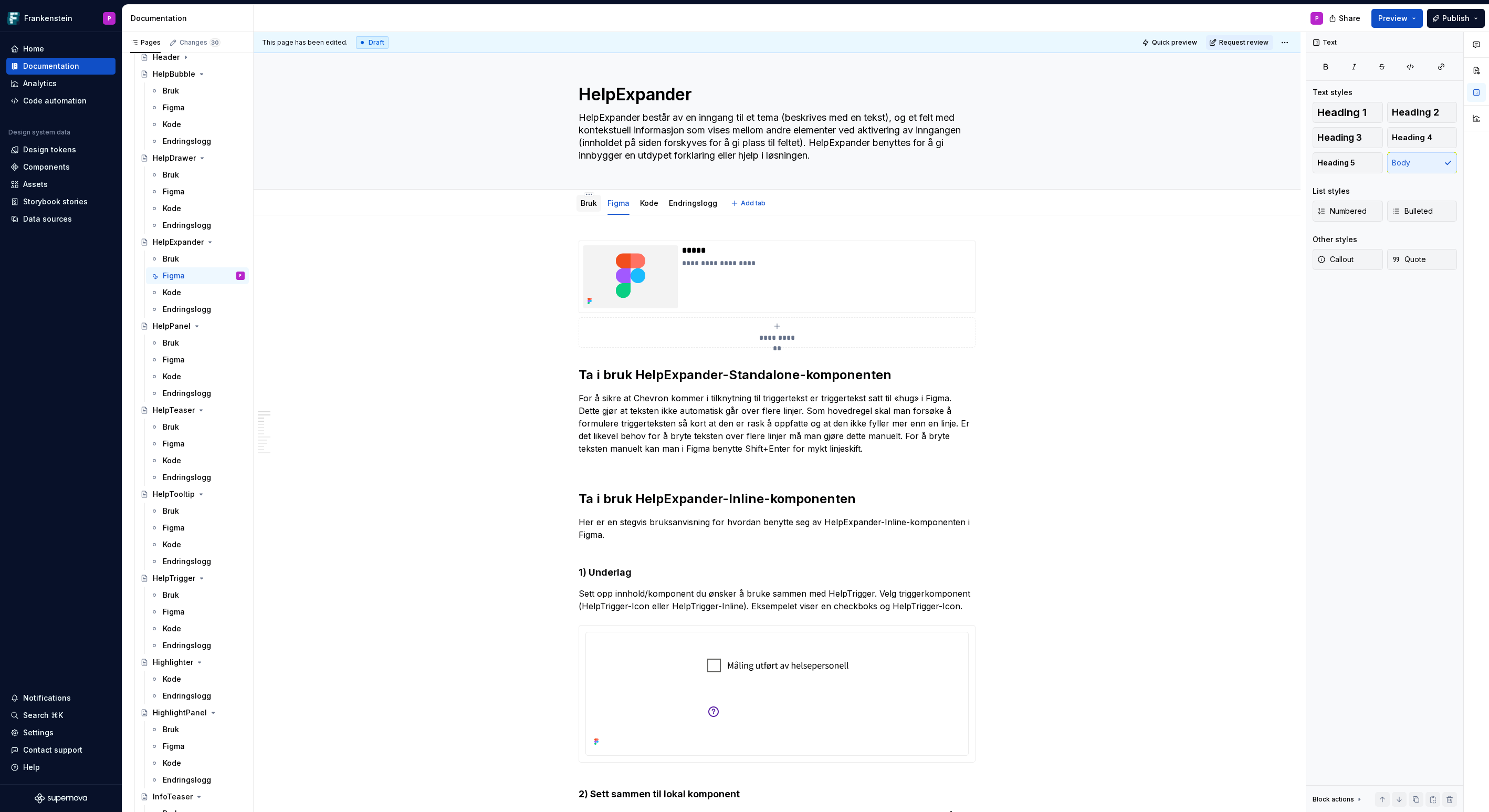
click at [591, 205] on link "Bruk" at bounding box center [589, 203] width 17 height 9
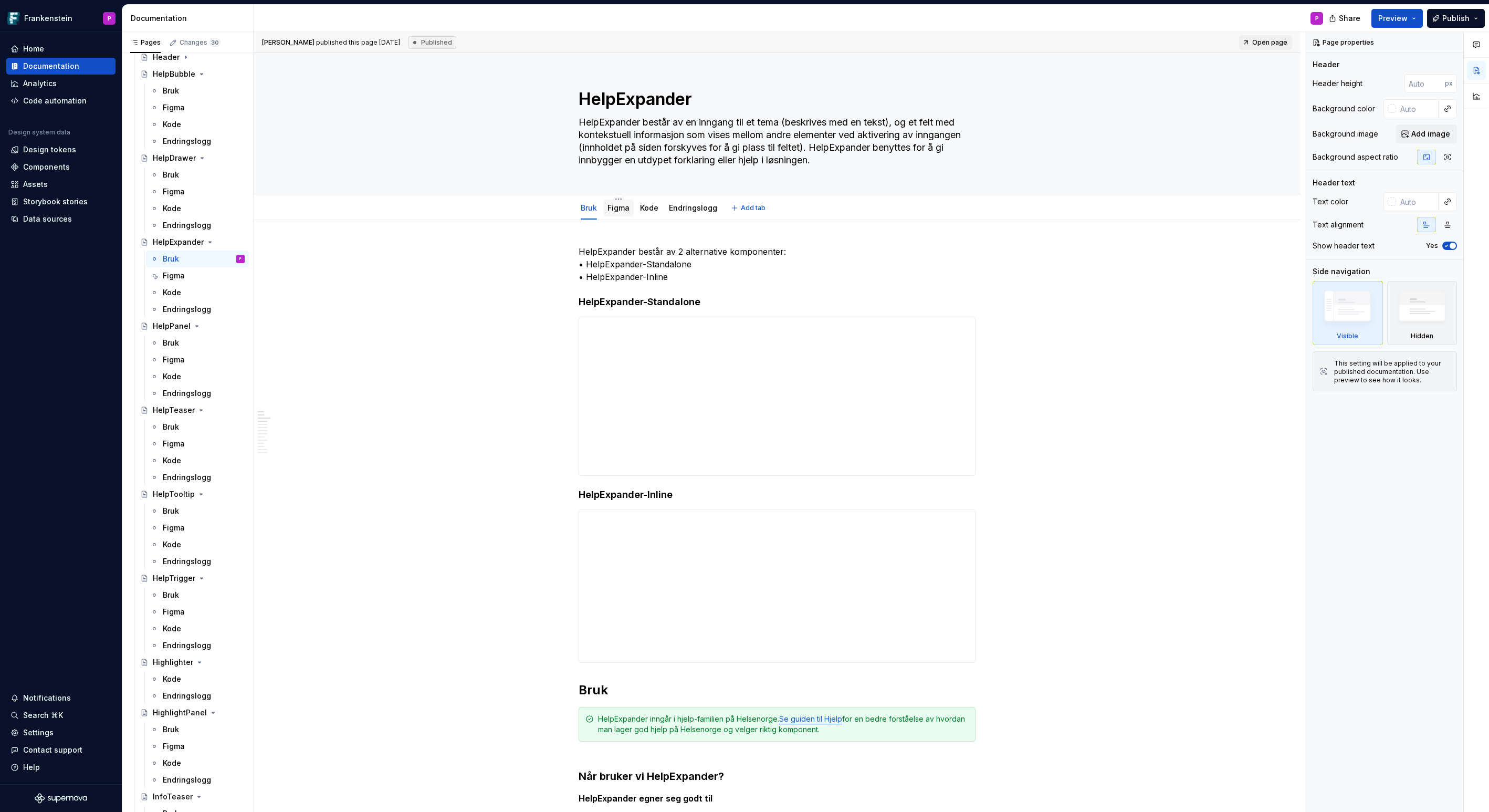
click at [623, 206] on link "Figma" at bounding box center [618, 208] width 22 height 9
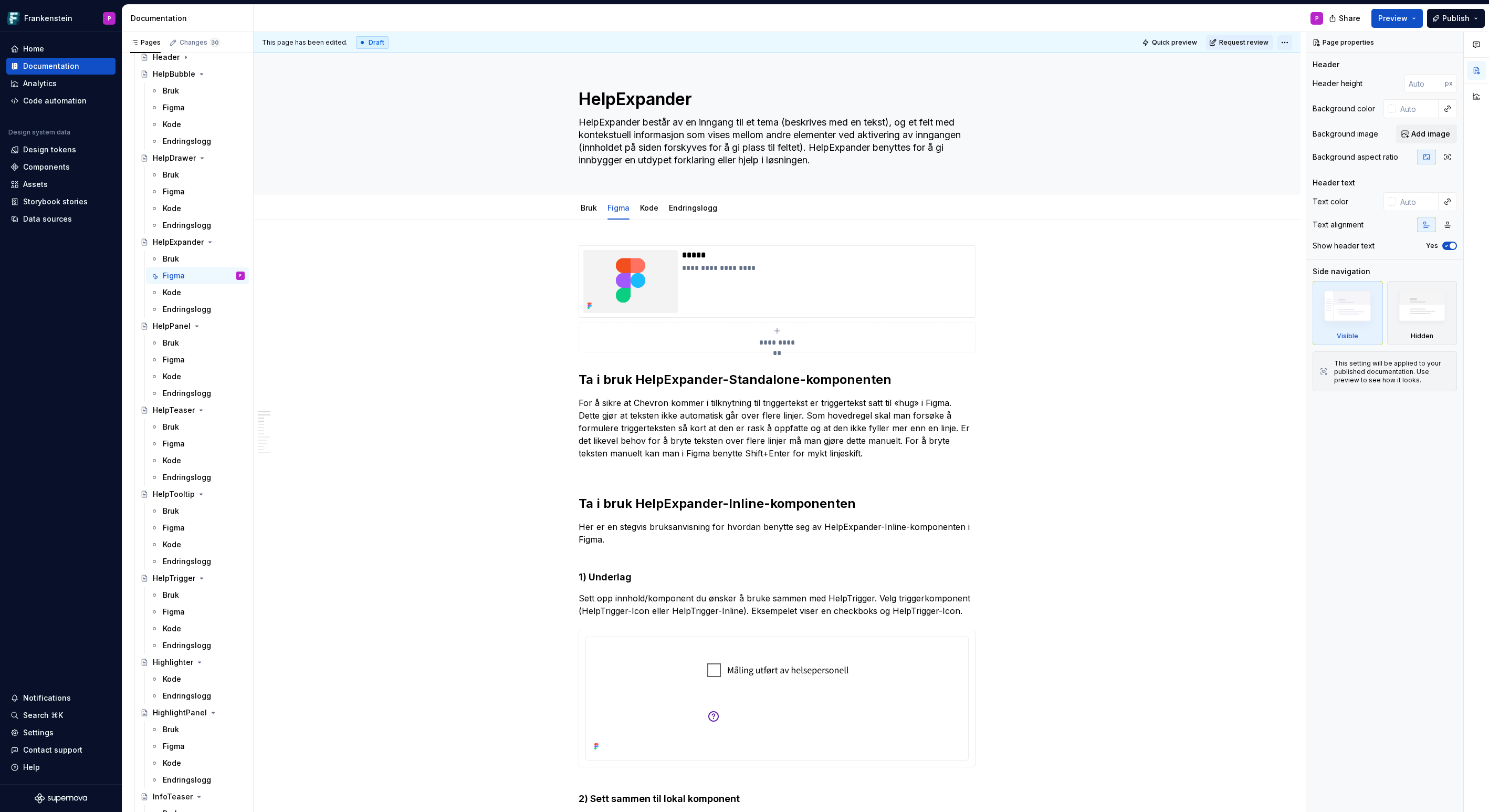
click at [1291, 41] on html "Frankenstein P Home Documentation Analytics Code automation Design system data …" at bounding box center [744, 406] width 1489 height 812
click at [1428, 115] on div "Ready for publish" at bounding box center [1443, 116] width 73 height 11
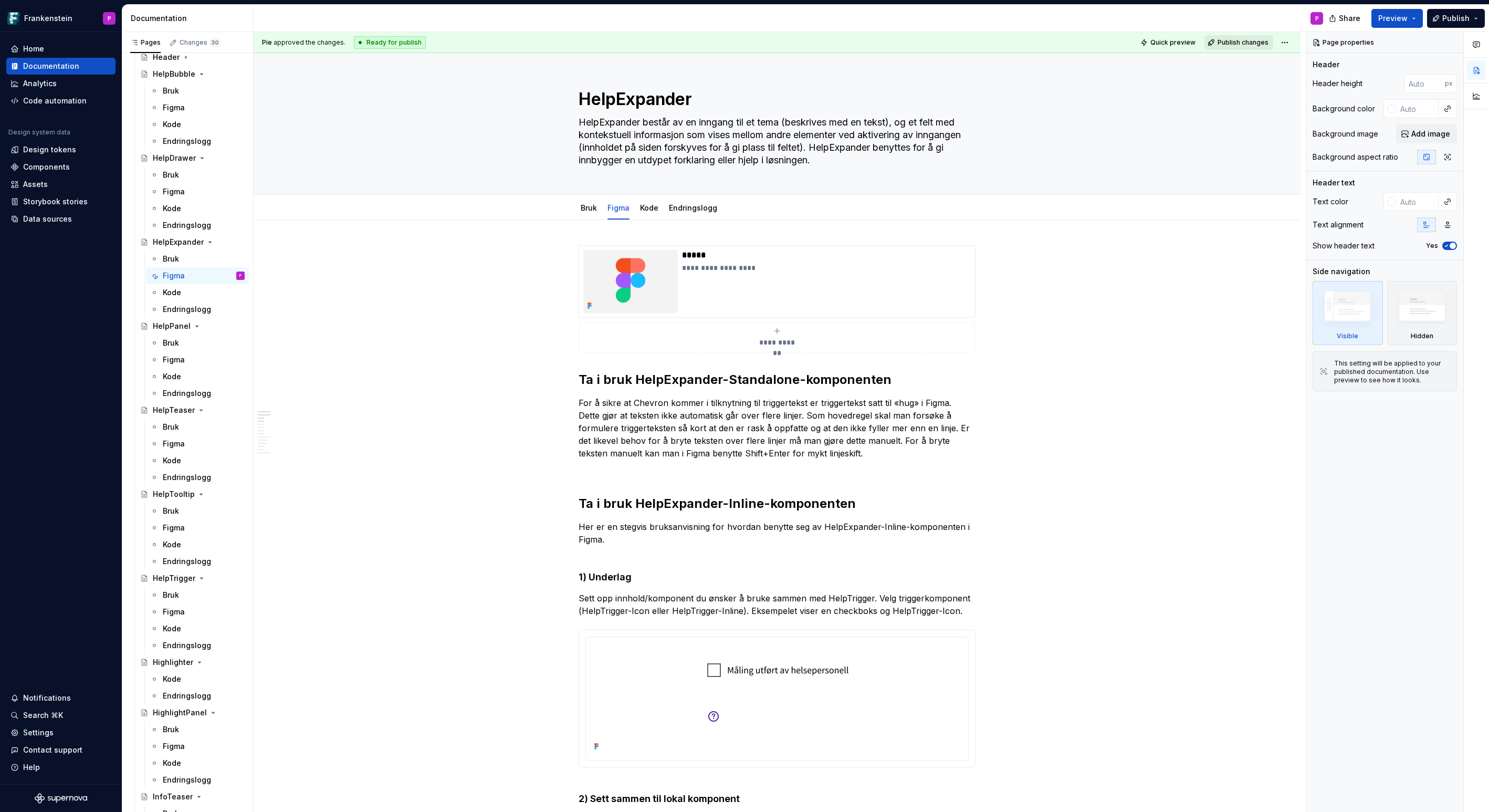
click at [1243, 43] on span "Publish changes" at bounding box center [1243, 42] width 51 height 8
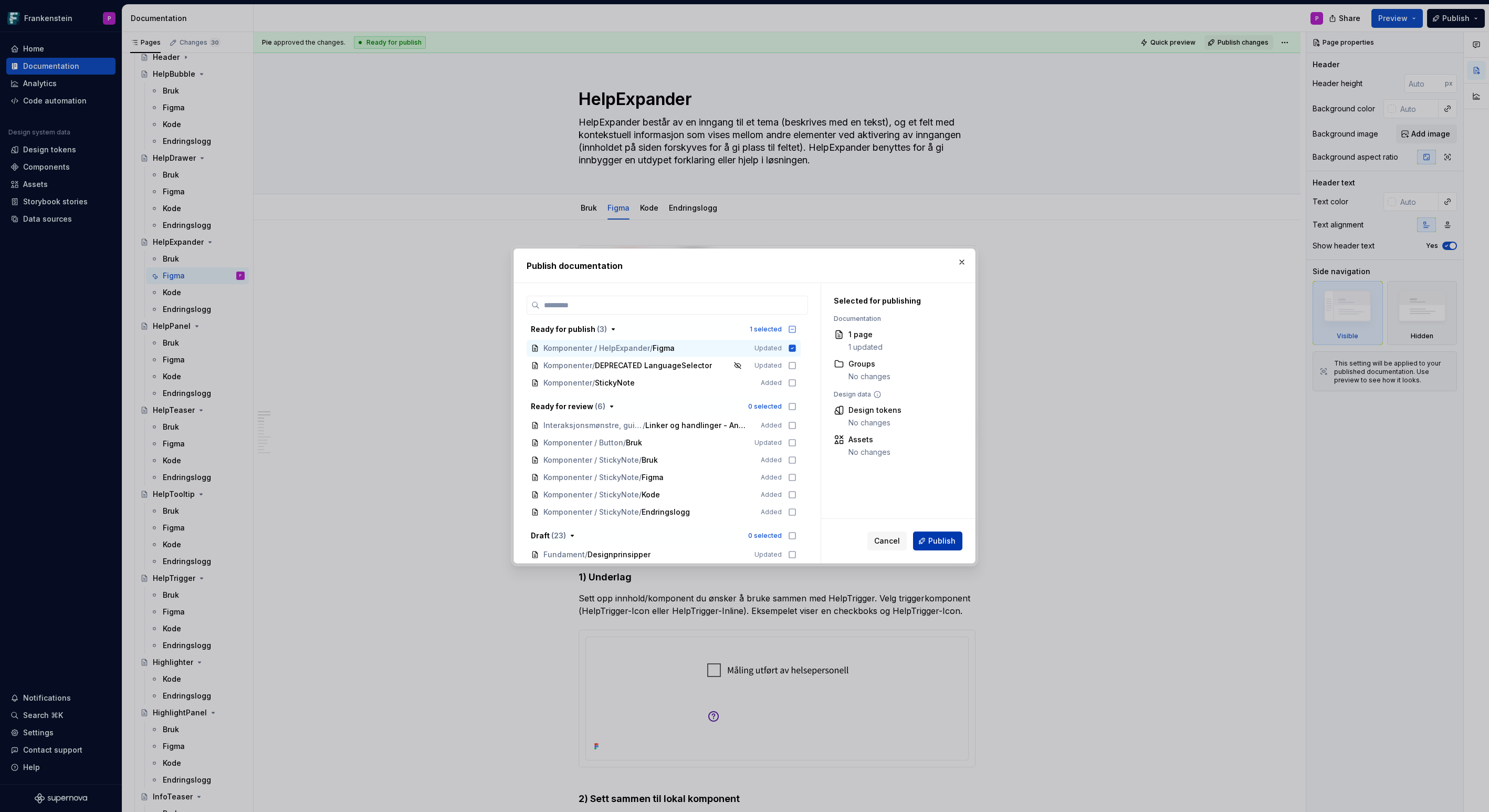
click at [931, 538] on span "Publish" at bounding box center [942, 541] width 27 height 11
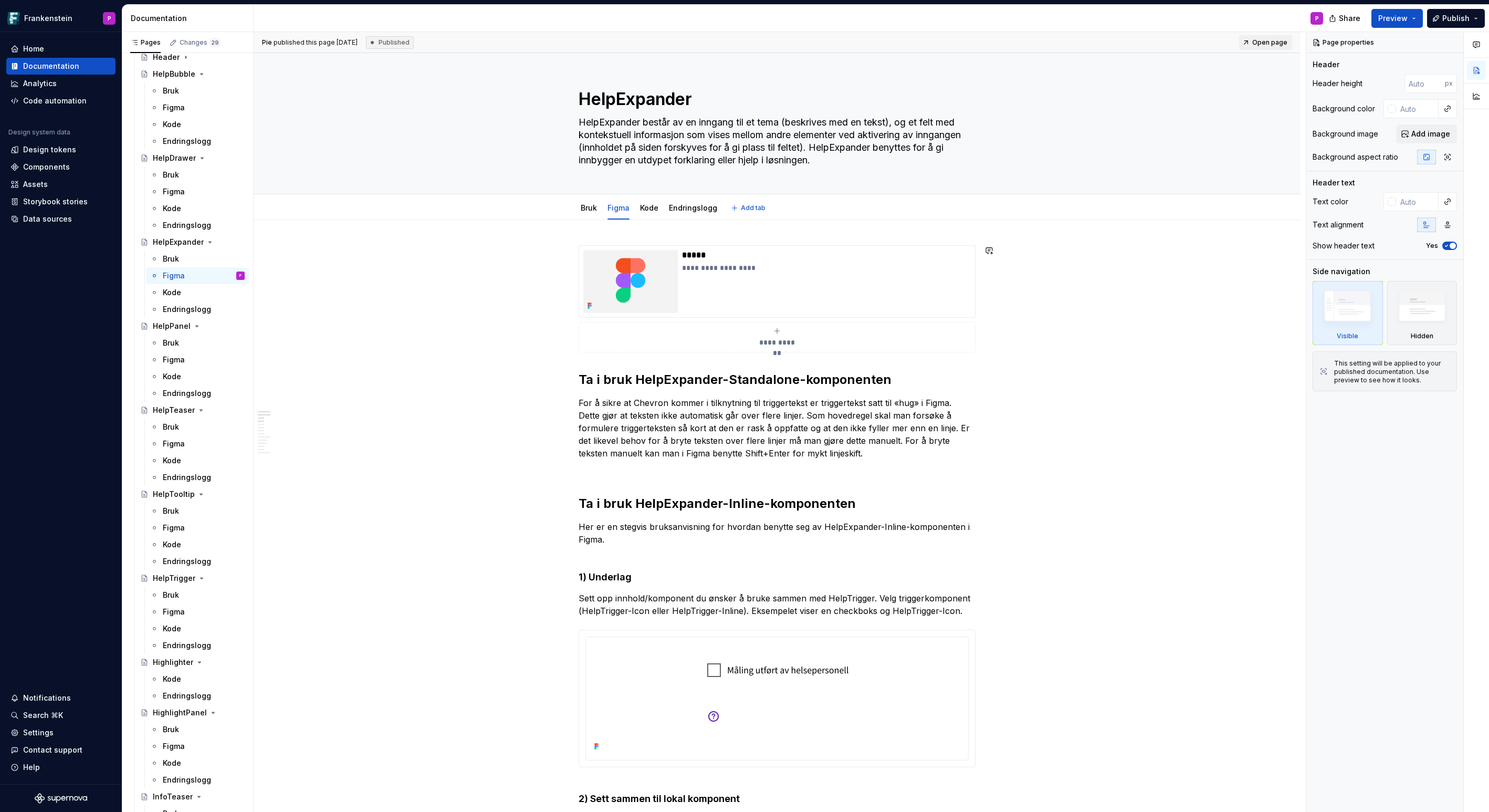
type textarea "*"
